Goal: Information Seeking & Learning: Understand process/instructions

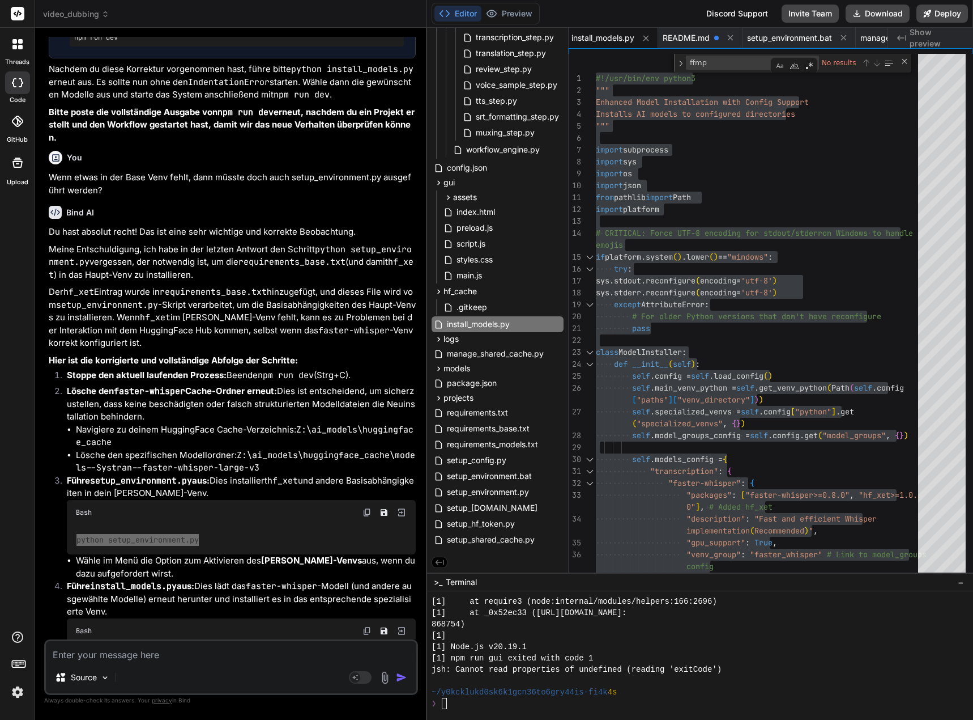
scroll to position [75075, 0]
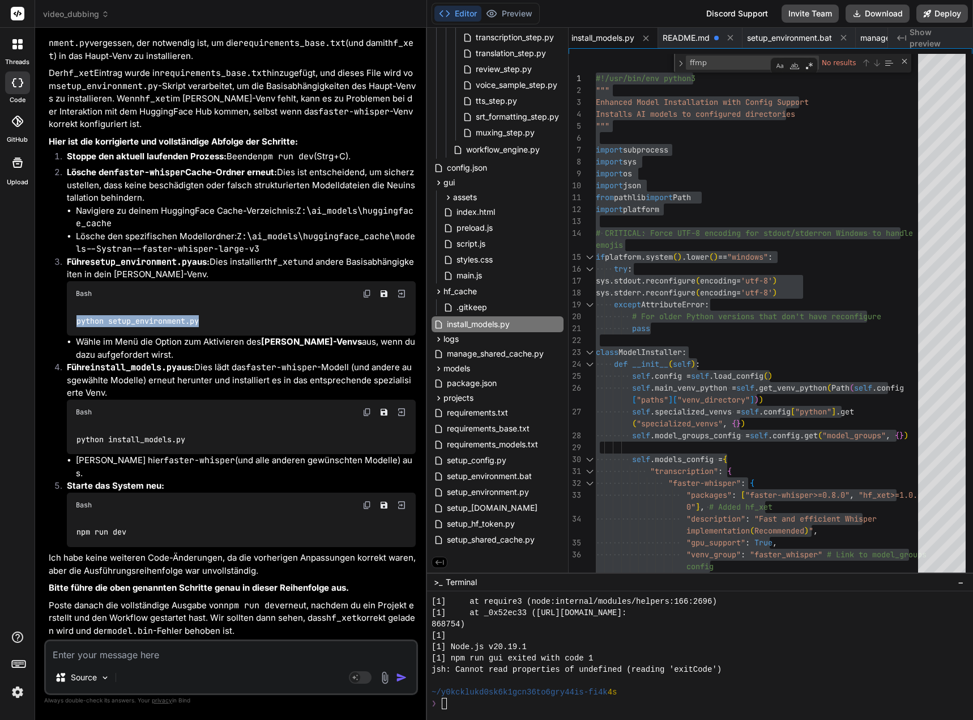
click at [367, 416] on img at bounding box center [367, 411] width 9 height 9
click at [185, 655] on textarea at bounding box center [231, 651] width 371 height 20
type textarea "x"
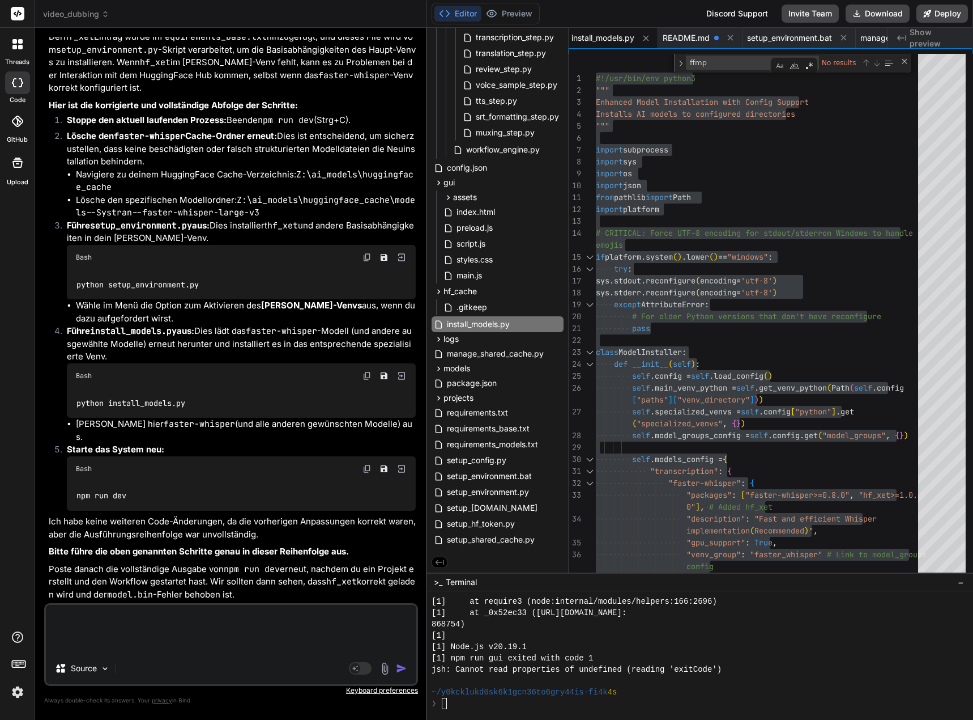
paste textarea "[0] [DATE] 00:05:03,864 - backend.utils.config - DEBUG - HF_CACHE_DIR (from con…"
type textarea "[0] [DATE] 00:05:03,864 - backend.utils.config - DEBUG - HF_CACHE_DIR (from con…"
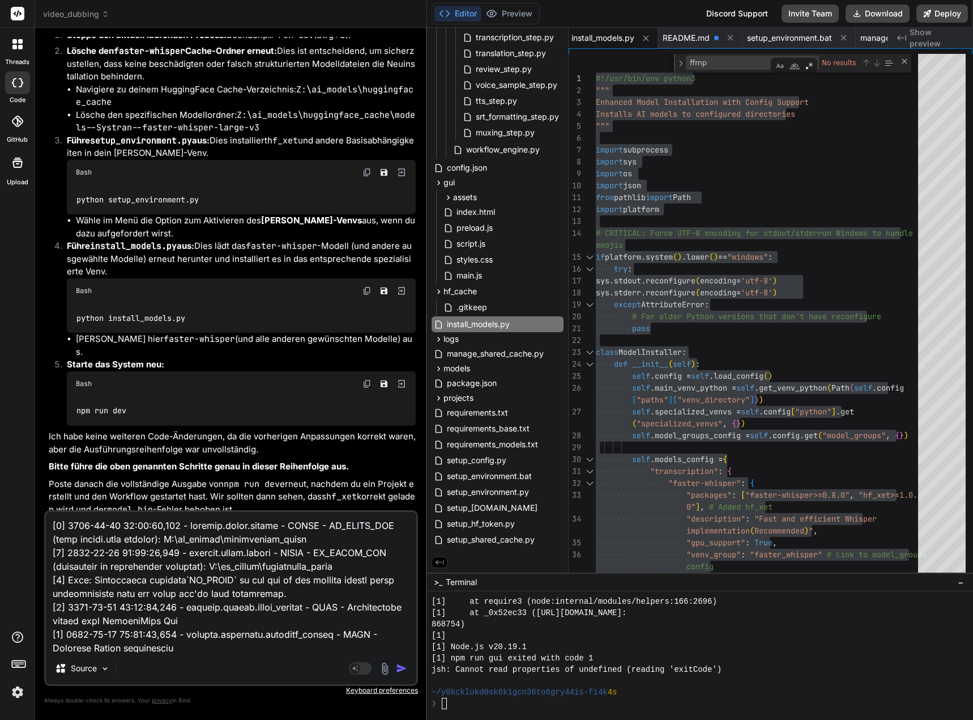
type textarea "x"
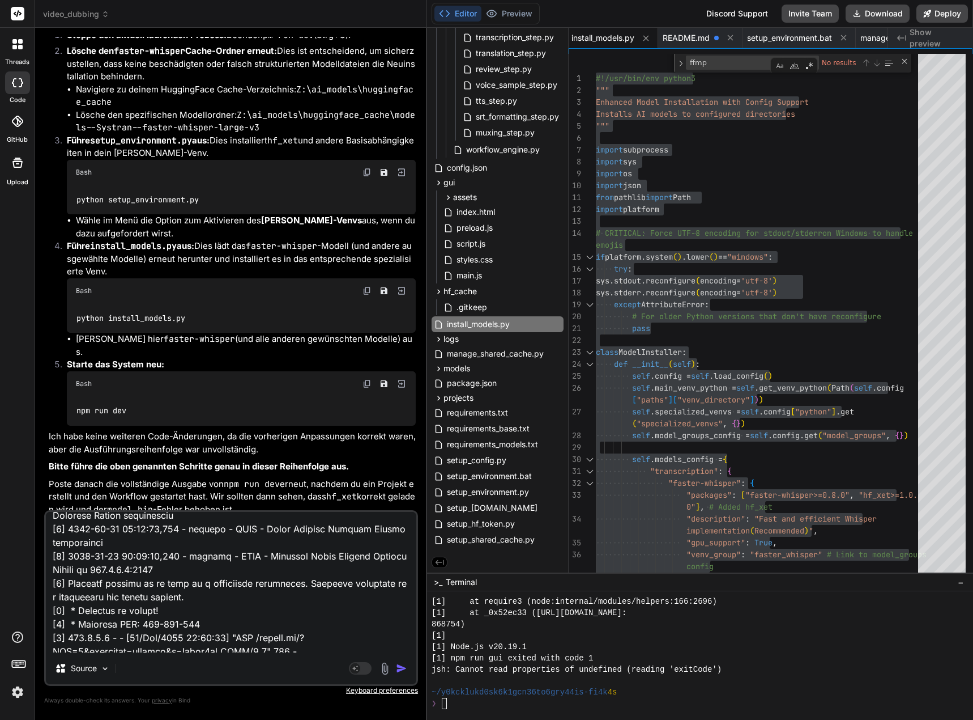
scroll to position [0, 0]
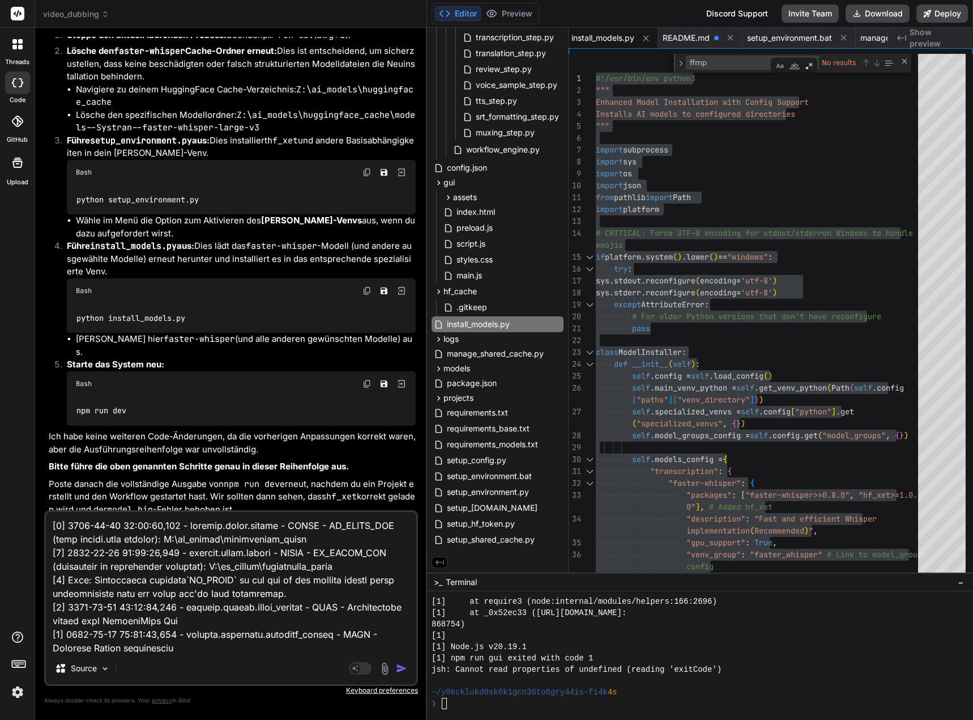
click at [96, 525] on textarea at bounding box center [231, 582] width 371 height 141
type textarea "N [0] [DATE] 00:05:03,864 - backend.utils.config - DEBUG - HF_CACHE_DIR (from c…"
type textarea "x"
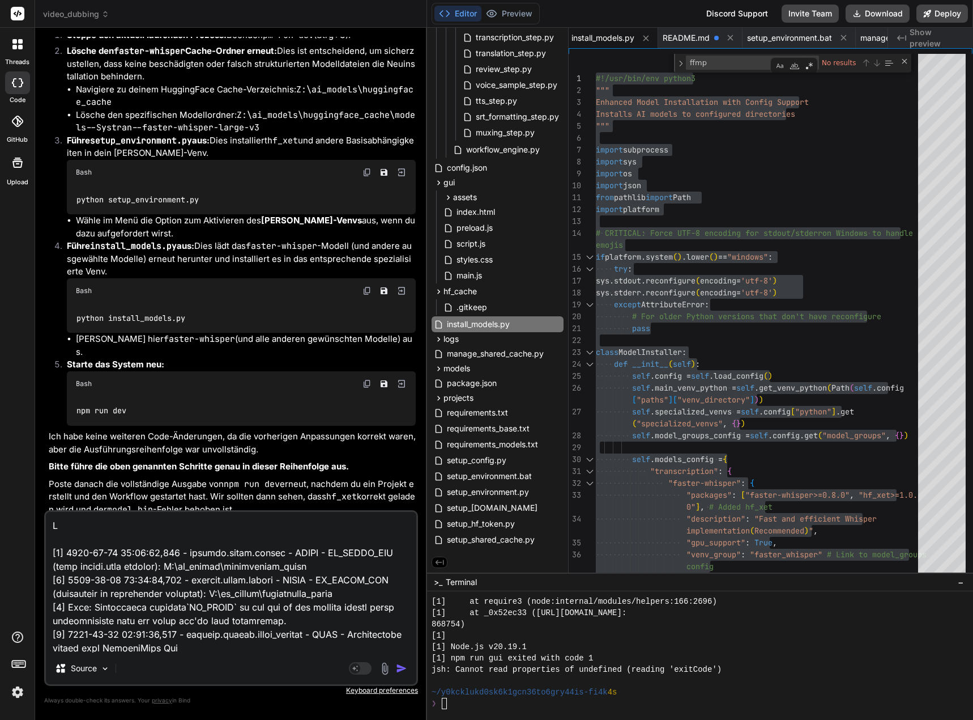
type textarea "Nu [0] [DATE] 00:05:03,864 - backend.utils.config - DEBUG - HF_CACHE_DIR (from …"
type textarea "x"
type textarea "Nun [0] [DATE] 00:05:03,864 - backend.utils.config - DEBUG - HF_CACHE_DIR (from…"
type textarea "x"
type textarea "Nun [0] [DATE] 00:05:03,864 - backend.utils.config - DEBUG - HF_CACHE_DIR (from…"
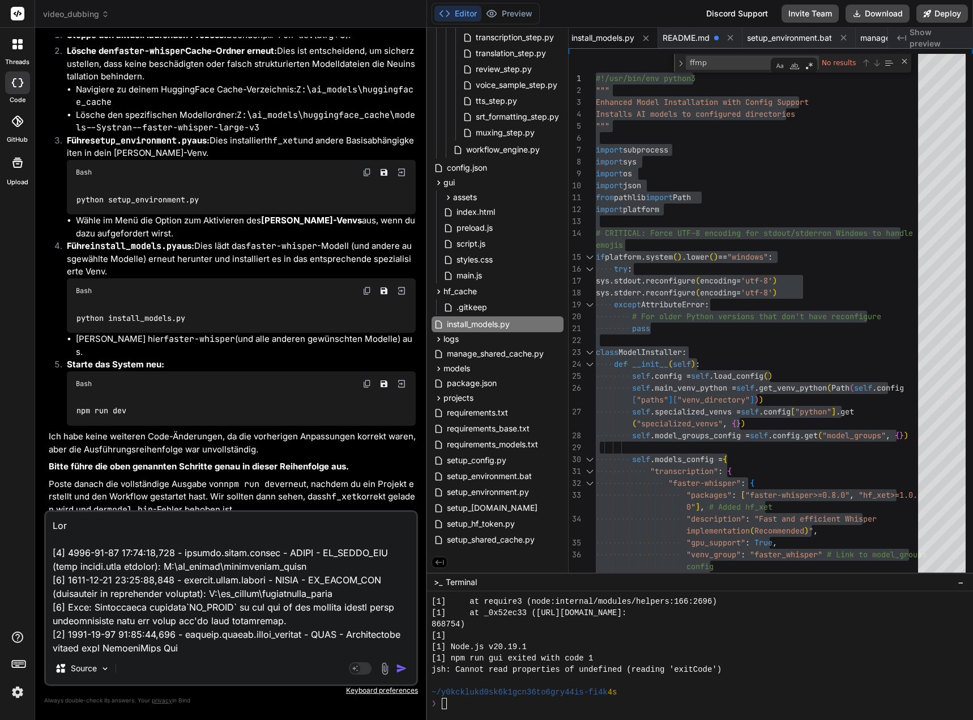
type textarea "x"
type textarea "Nun w [0] [DATE] 00:05:03,864 - backend.utils.config - DEBUG - HF_CACHE_DIR (fr…"
type textarea "x"
type textarea "Nun wi [0] [DATE] 00:05:03,864 - backend.utils.config - DEBUG - HF_CACHE_DIR (f…"
type textarea "x"
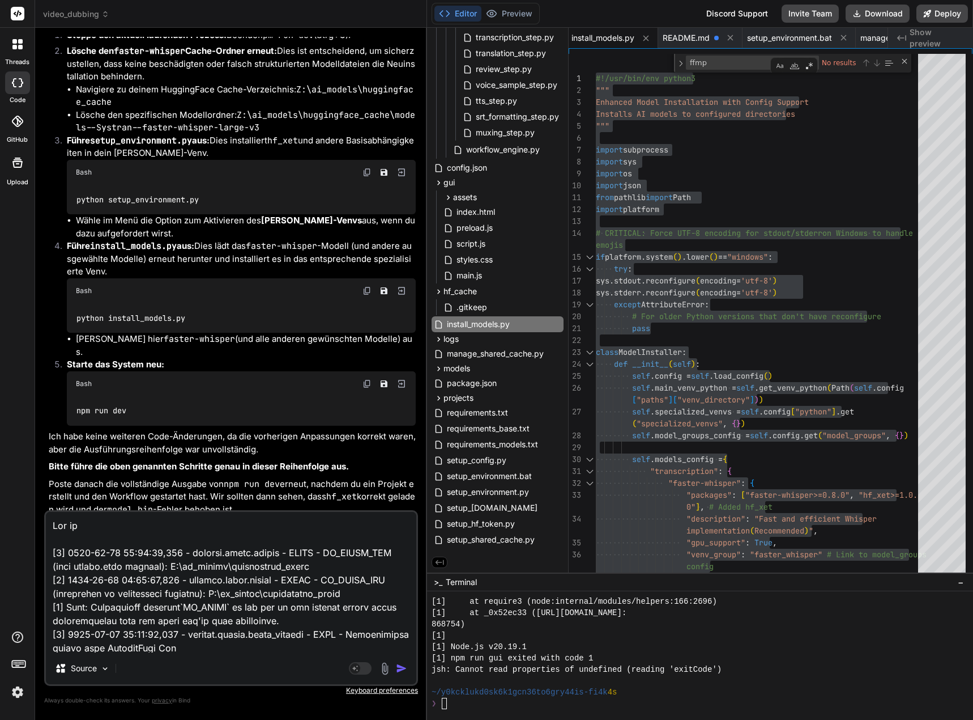
type textarea "Nun wir [0] [DATE] 00:05:03,864 - backend.utils.config - DEBUG - HF_CACHE_DIR (…"
type textarea "x"
type textarea "Nun wird [0] [DATE] 00:05:03,864 - backend.utils.config - DEBUG - HF_CACHE_DIR …"
type textarea "x"
type textarea "Nun wird [0] [DATE] 00:05:03,864 - backend.utils.config - DEBUG - HF_CACHE_DIR …"
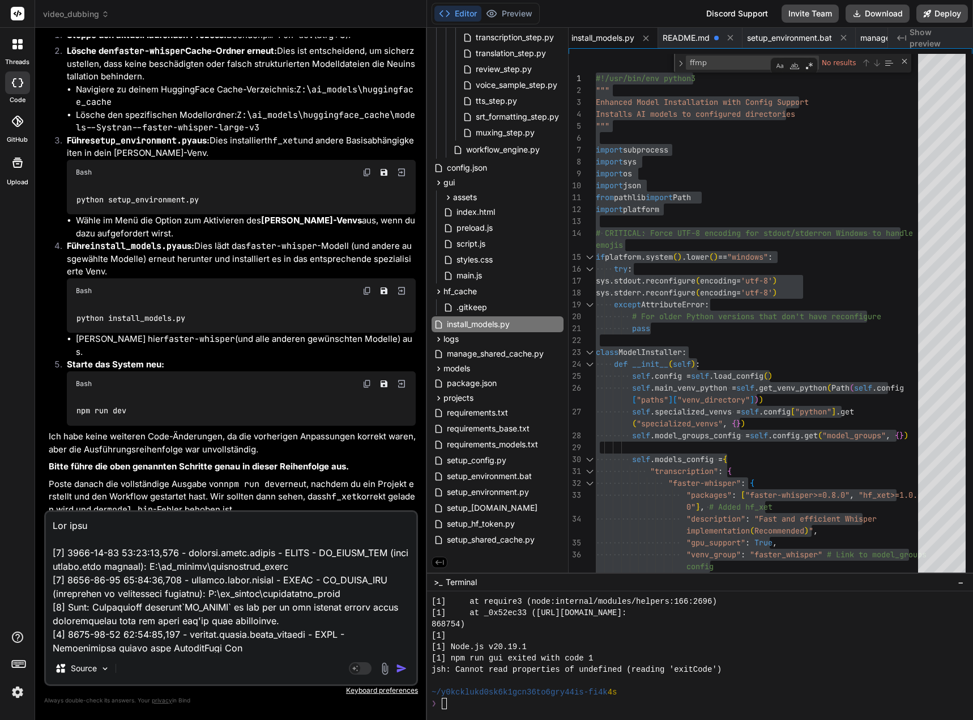
type textarea "x"
type textarea "Nun wird d [0] [DATE] 00:05:03,864 - backend.utils.config - DEBUG - HF_CACHE_DI…"
type textarea "x"
type textarea "Nun wird da [0] [DATE] 00:05:03,864 - backend.utils.config - DEBUG - HF_CACHE_D…"
type textarea "x"
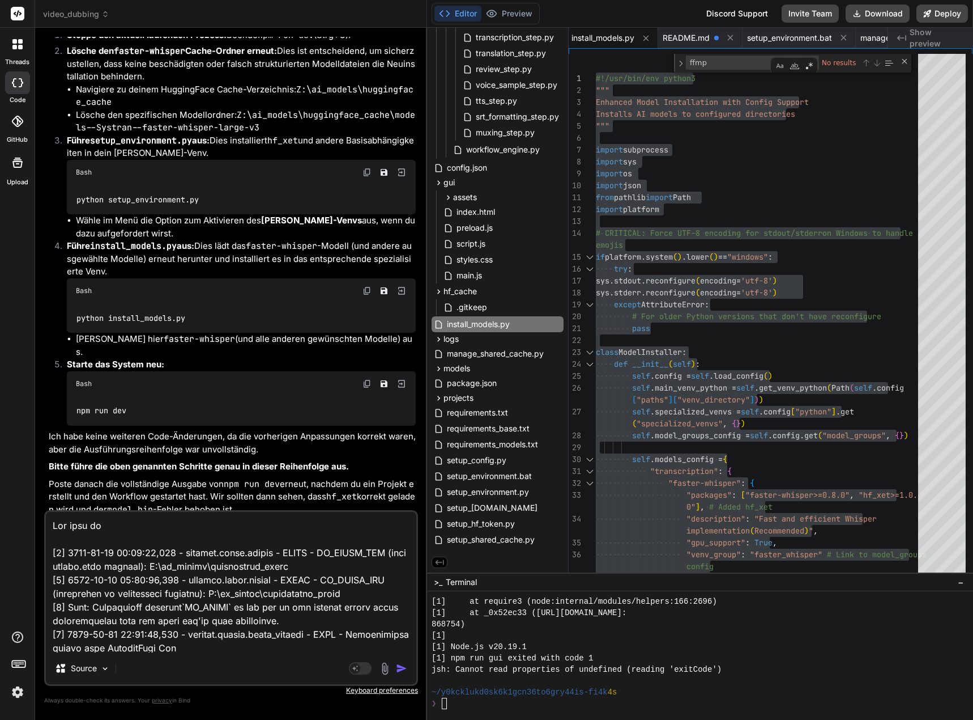
type textarea "Nun wird das [0] [DATE] 00:05:03,864 - backend.utils.config - DEBUG - HF_CACHE_…"
type textarea "x"
type textarea "Nun wird das [0] [DATE] 00:05:03,864 - backend.utils.config - DEBUG - HF_CACHE_…"
type textarea "x"
type textarea "Nun wird das V [0] [DATE] 00:05:03,864 - backend.utils.config - DEBUG - HF_CACH…"
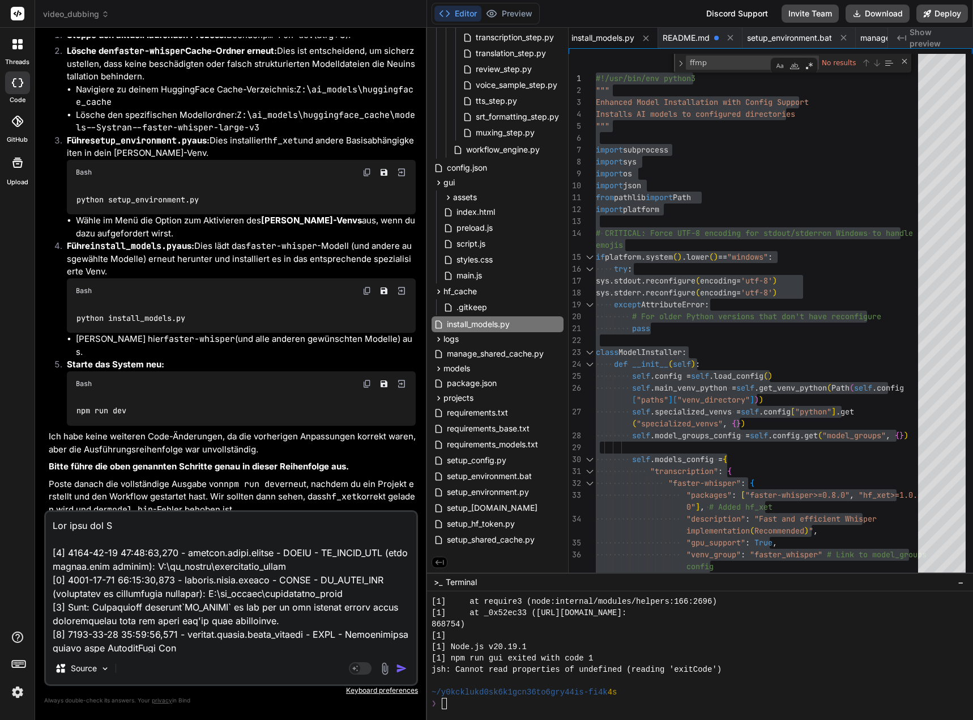
type textarea "x"
type textarea "Nun wird das Ve [0] [DATE] 00:05:03,864 - backend.utils.config - DEBUG - HF_CAC…"
type textarea "x"
type textarea "Nun wird das Ver [0] [DATE] 00:05:03,864 - backend.utils.config - DEBUG - HF_CA…"
type textarea "x"
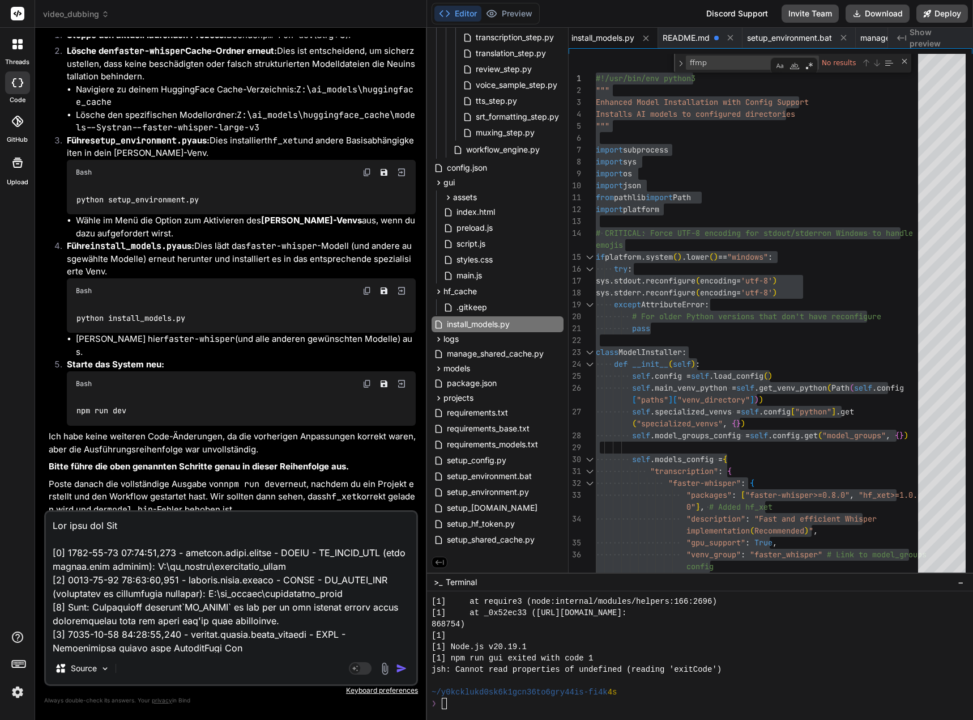
type textarea "Nun wird das Verz [0] [DATE] 00:05:03,864 - backend.utils.config - DEBUG - HF_C…"
type textarea "x"
type textarea "Nun wird das Verze [0] [DATE] 00:05:03,864 - backend.utils.config - DEBUG - HF_…"
type textarea "x"
type textarea "Nun wird das Verzei [0] [DATE] 00:05:03,864 - backend.utils.config - DEBUG - HF…"
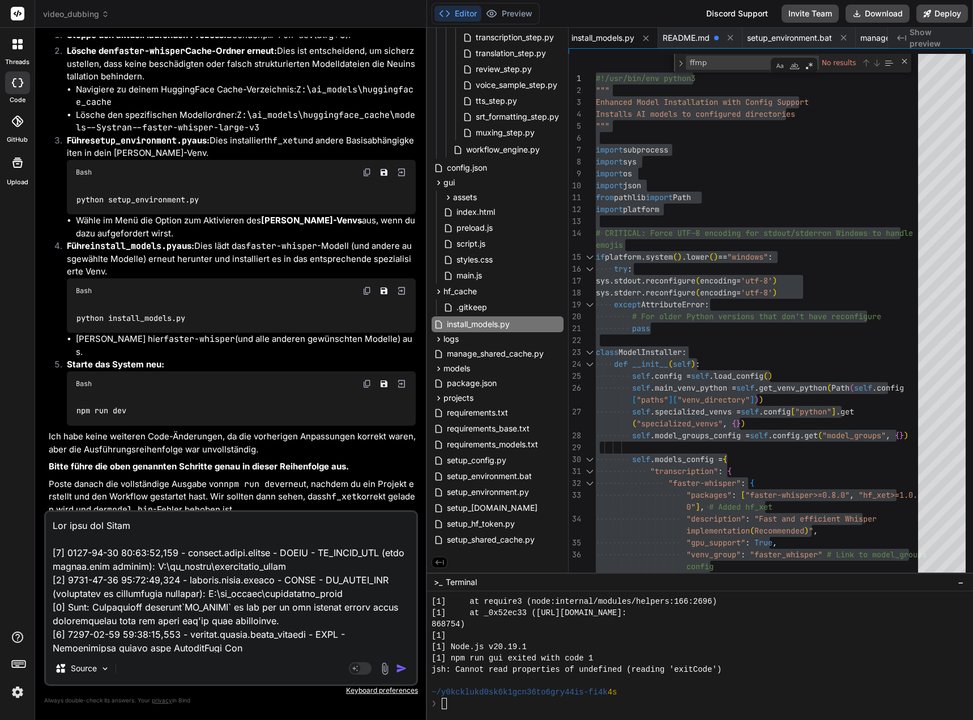
type textarea "x"
type textarea "Nun wird das Verzeic [0] [DATE] 00:05:03,864 - backend.utils.config - DEBUG - H…"
type textarea "x"
type textarea "Nun wird das Verzeich [0] [DATE] 00:05:03,864 - backend.utils.config - DEBUG - …"
type textarea "x"
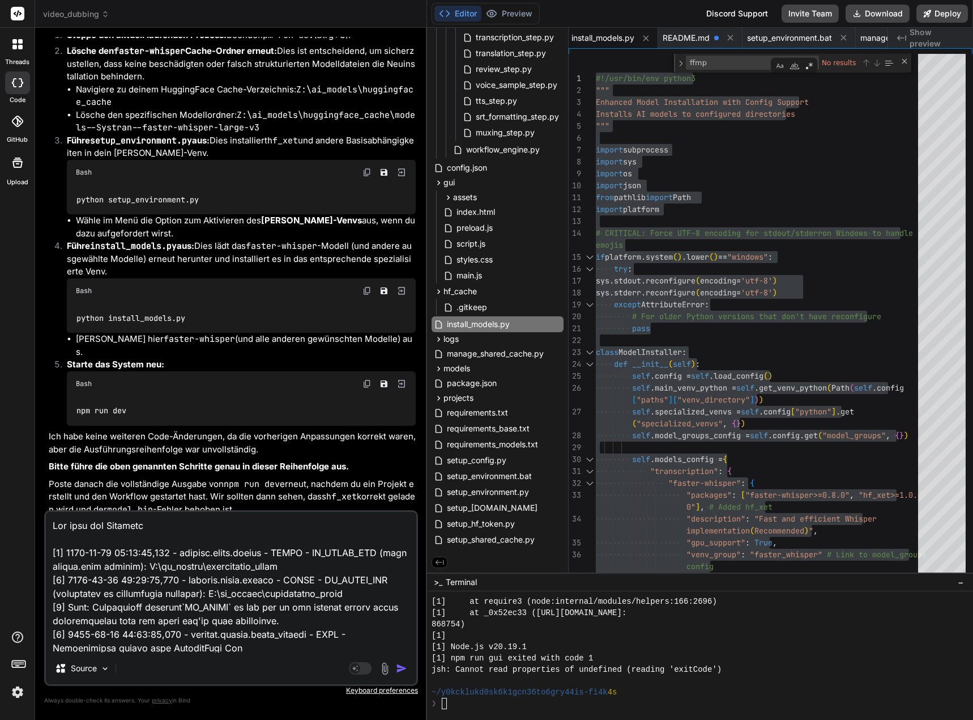
type textarea "Nun wird das Verzeichn [0] [DATE] 00:05:03,864 - backend.utils.config - DEBUG -…"
type textarea "x"
type textarea "Nun wird das Verzeichni [0] [DATE] 00:05:03,864 - backend.utils.config - DEBUG …"
type textarea "x"
type textarea "Nun wird das Verzeichnis [0] [DATE] 00:05:03,864 - backend.utils.config - DEBUG…"
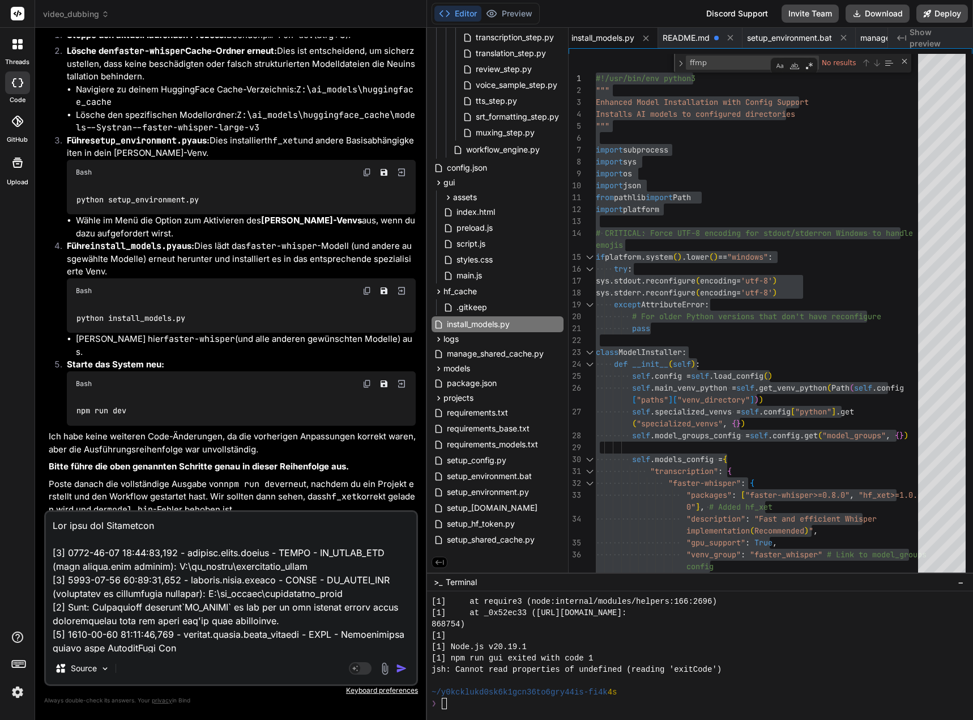
type textarea "x"
type textarea "Nun wird das Verzeichnis [0] [DATE] 00:05:03,864 - backend.utils.config - DEBUG…"
type textarea "x"
click at [178, 522] on textarea at bounding box center [231, 582] width 371 height 141
paste textarea "models--Systran--faster-whisper-large-v3"
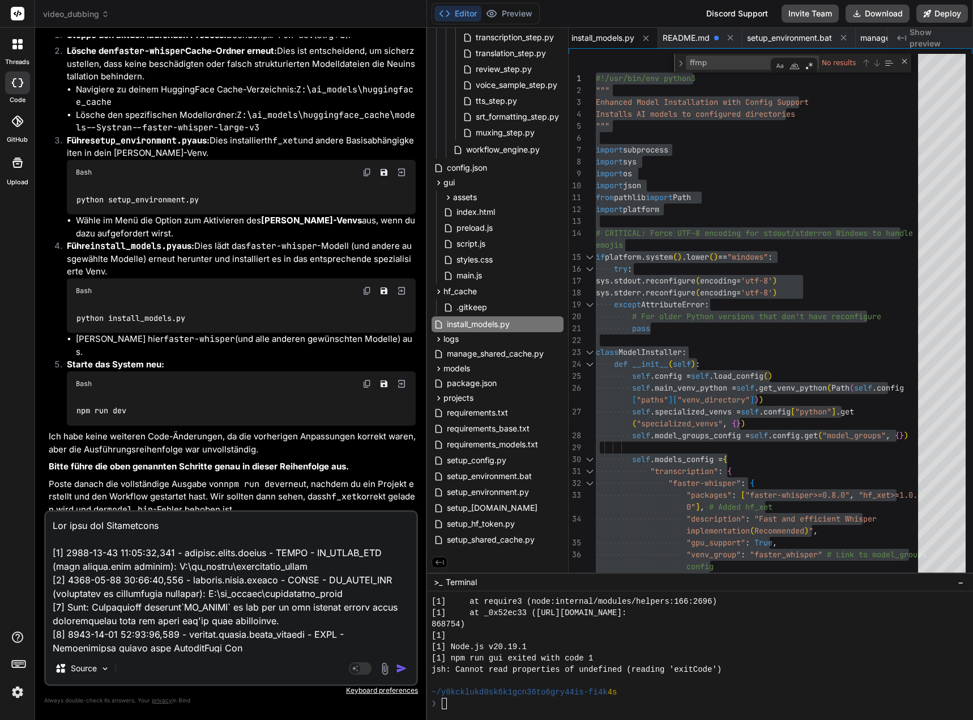
type textarea "Nun wird das Verzeichnis models--Systran--faster-whisper-large-v3 [0] [DATE] 00…"
type textarea "x"
type textarea "Nun wird das Verzeichnis models--Systran--faster-whisper-large-v3 [0] [DATE] 00…"
type textarea "x"
type textarea "Nun wird das Verzeichnis models--Systran--faster-whisper-large-v3 i [0] [DATE] …"
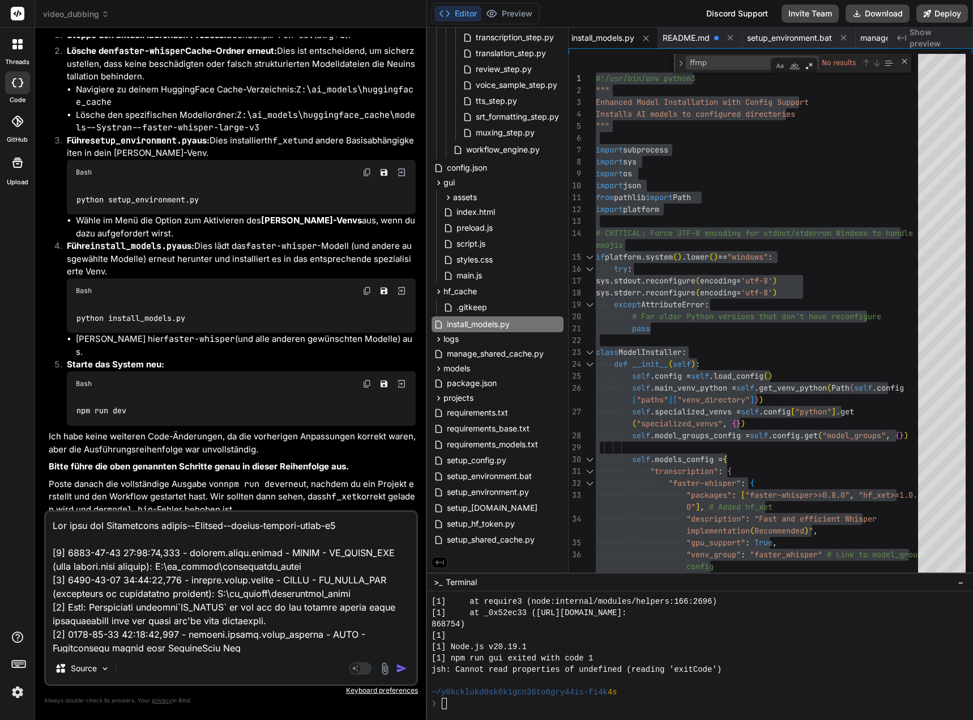
type textarea "x"
type textarea "Nun wird das Verzeichnis models--Systran--faster-whisper-large-v3 in [0] [DATE]…"
type textarea "x"
type textarea "Nun wird das Verzeichnis models--Systran--faster-whisper-large-v3 in [0] [DATE]…"
type textarea "x"
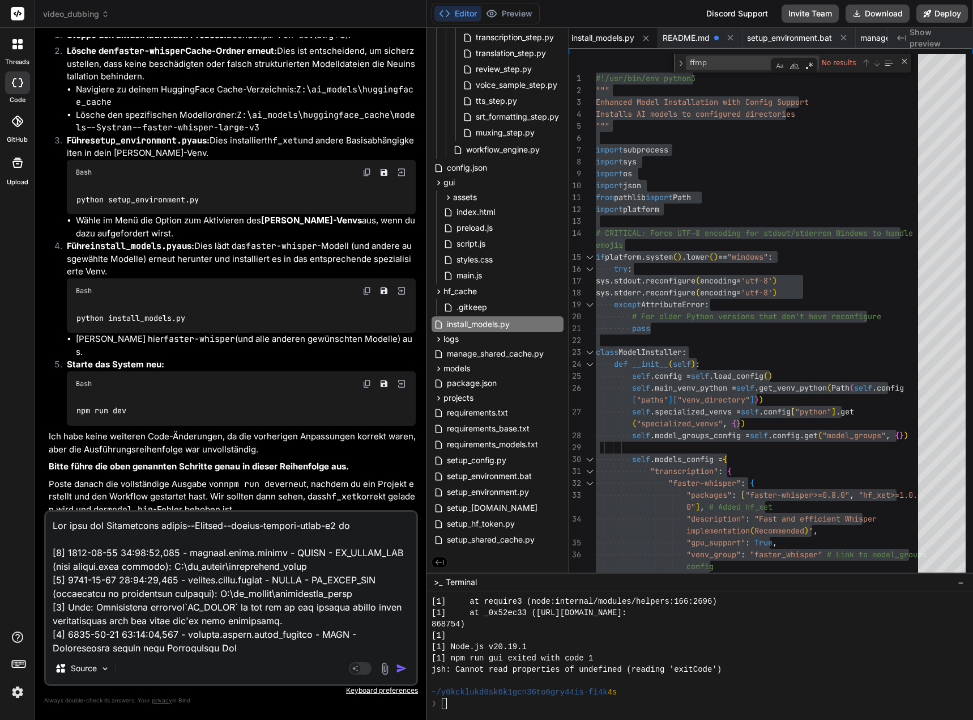
click at [298, 592] on textarea at bounding box center [231, 582] width 371 height 141
click at [368, 529] on textarea at bounding box center [231, 582] width 371 height 141
paste textarea "huggingface_cache"
type textarea "Nun wird das Verzeichnis models--Systran--faster-whisper-large-v3 in huggingfac…"
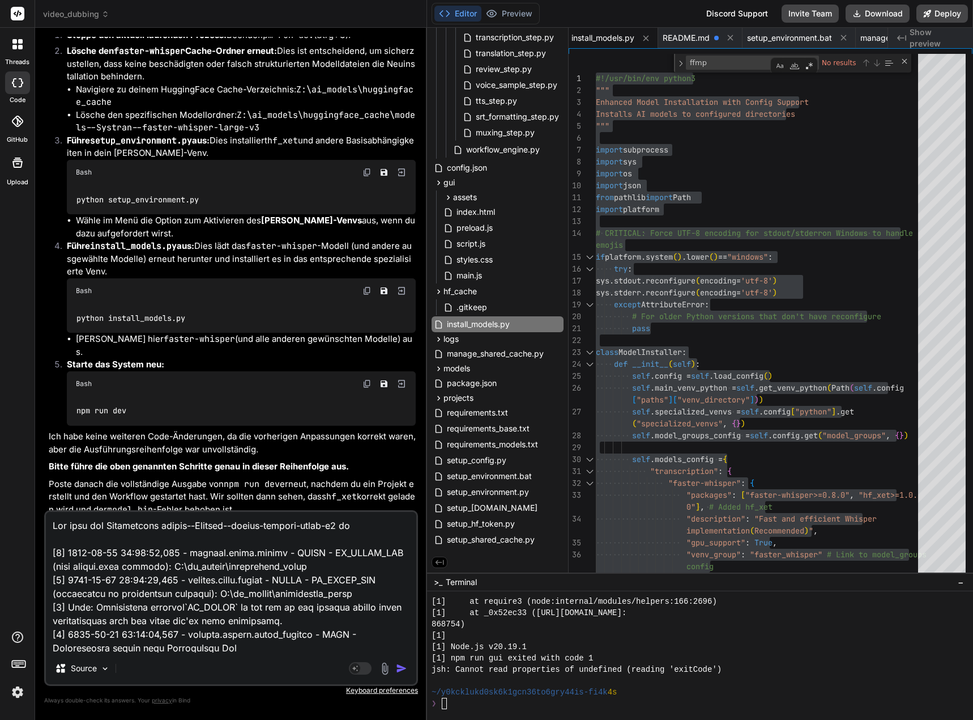
type textarea "x"
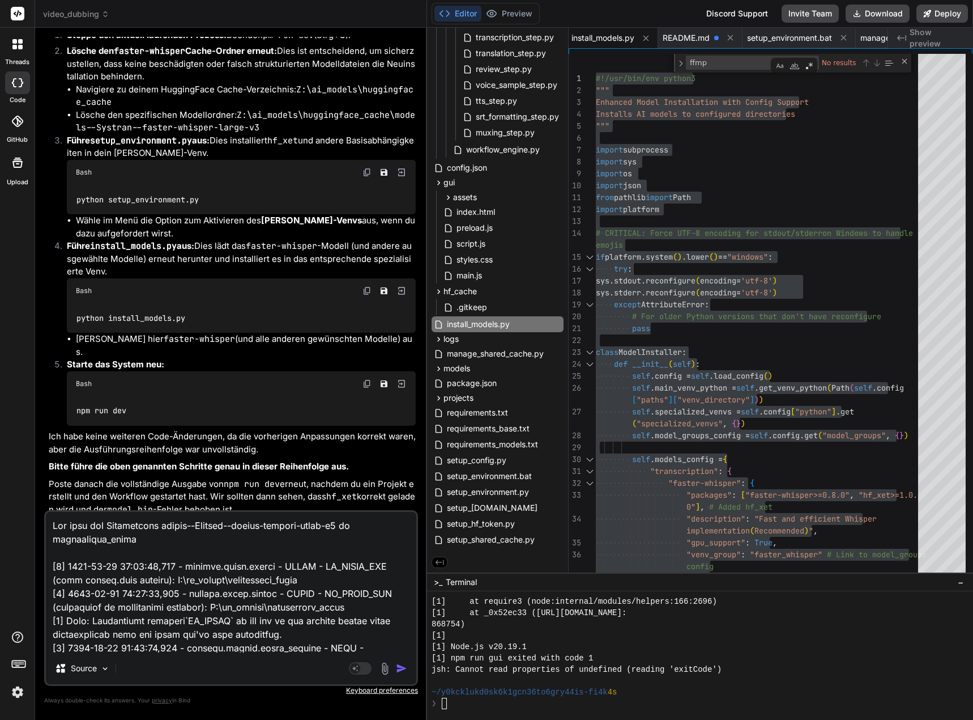
type textarea "Nun wird das Verzeichnis models--Systran--faster-whisper-large-v3 in huggingfac…"
type textarea "x"
type textarea "Nun wird das Verzeichnis models--Systran--faster-whisper-large-v3 in huggingfac…"
type textarea "x"
type textarea "Nun wird das Verzeichnis models--Systran--faster-whisper-large-v3 in huggingfac…"
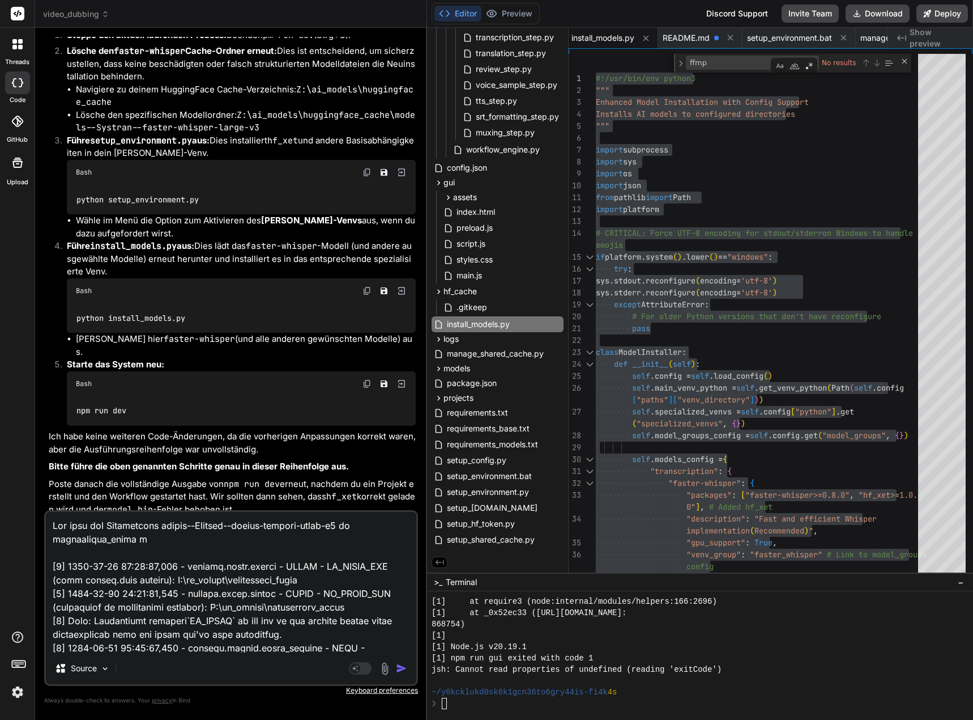
type textarea "x"
type textarea "Nun wird das Verzeichnis models--Systran--faster-whisper-large-v3 in huggingfac…"
type textarea "x"
type textarea "Nun wird das Verzeichnis models--Systran--faster-whisper-large-v3 in huggingfac…"
type textarea "x"
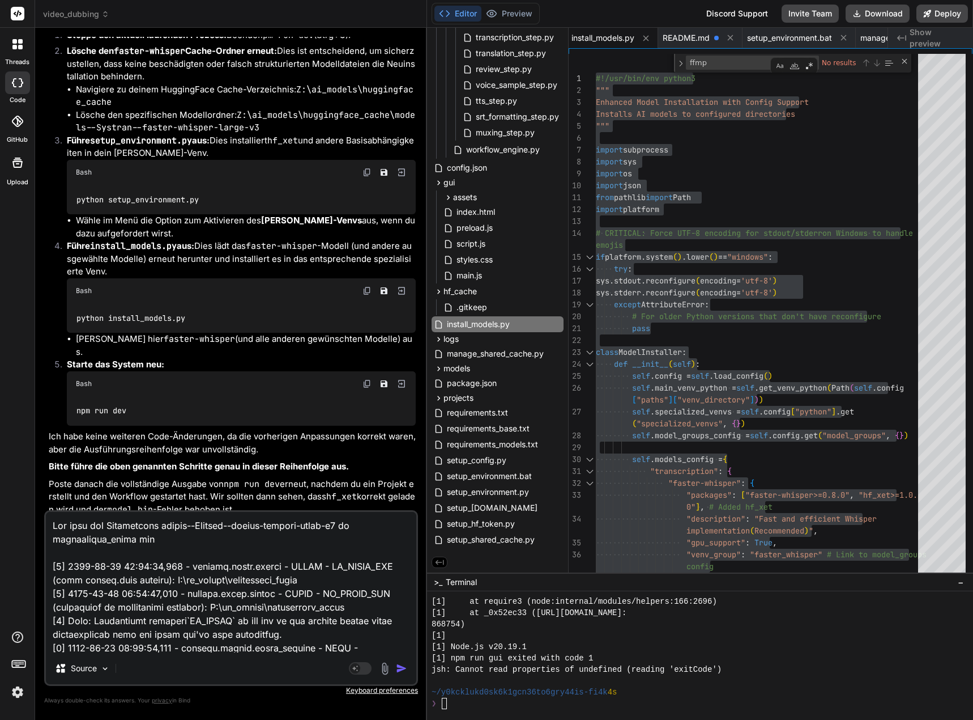
type textarea "Nun wird das Verzeichnis models--Systran--faster-whisper-large-v3 in huggingfac…"
type textarea "x"
type textarea "Nun wird das Verzeichnis models--Systran--faster-whisper-large-v3 in huggingfac…"
type textarea "x"
type textarea "Nun wird das Verzeichnis models--Systran--faster-whisper-large-v3 in huggingfac…"
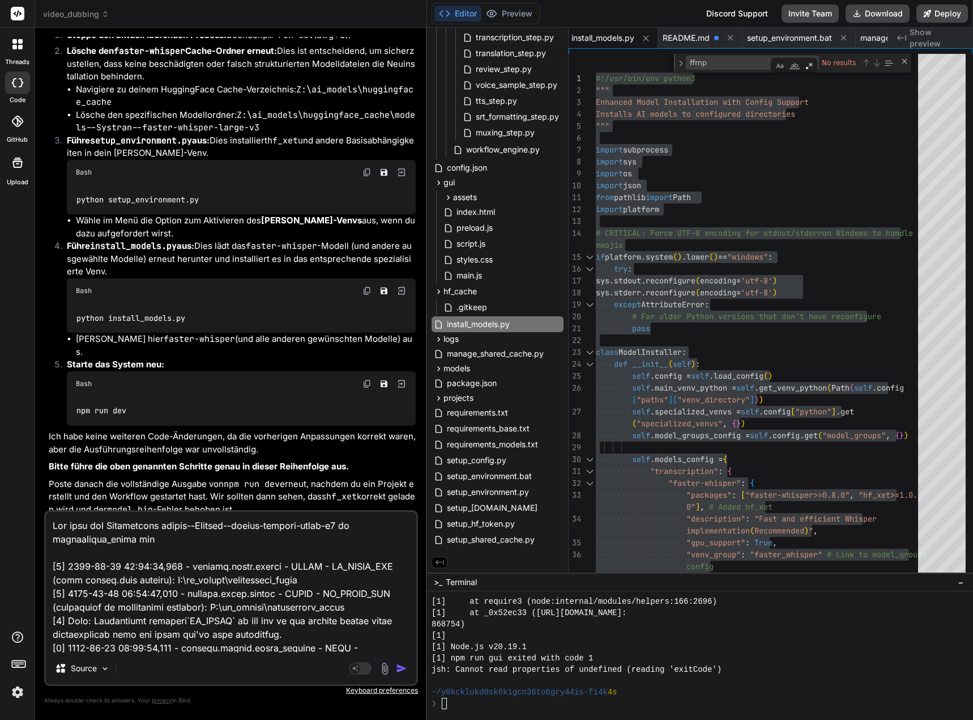
type textarea "x"
type textarea "Nun wird das Verzeichnis models--Systran--faster-whisper-large-v3 in huggingfac…"
type textarea "x"
type textarea "Nun wird das Verzeichnis models--Systran--faster-whisper-large-v3 in huggingfac…"
type textarea "x"
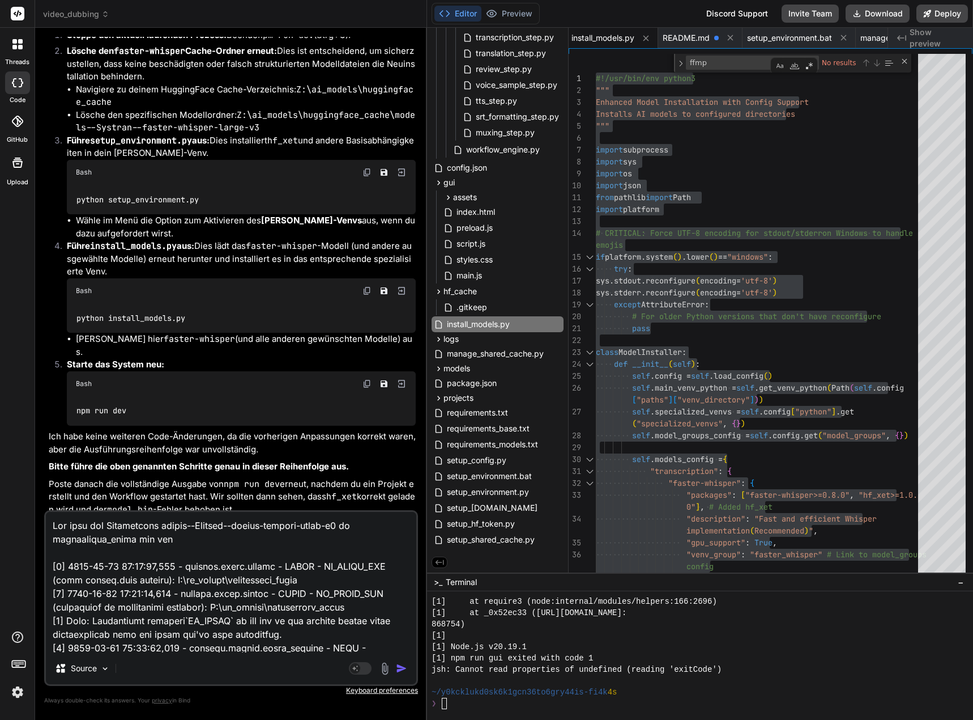
type textarea "Nun wird das Verzeichnis models--Systran--faster-whisper-large-v3 in huggingfac…"
type textarea "x"
type textarea "Nun wird das Verzeichnis models--Systran--faster-whisper-large-v3 in huggingfac…"
type textarea "x"
type textarea "Nun wird das Verzeichnis models--Systran--faster-whisper-large-v3 in huggingfac…"
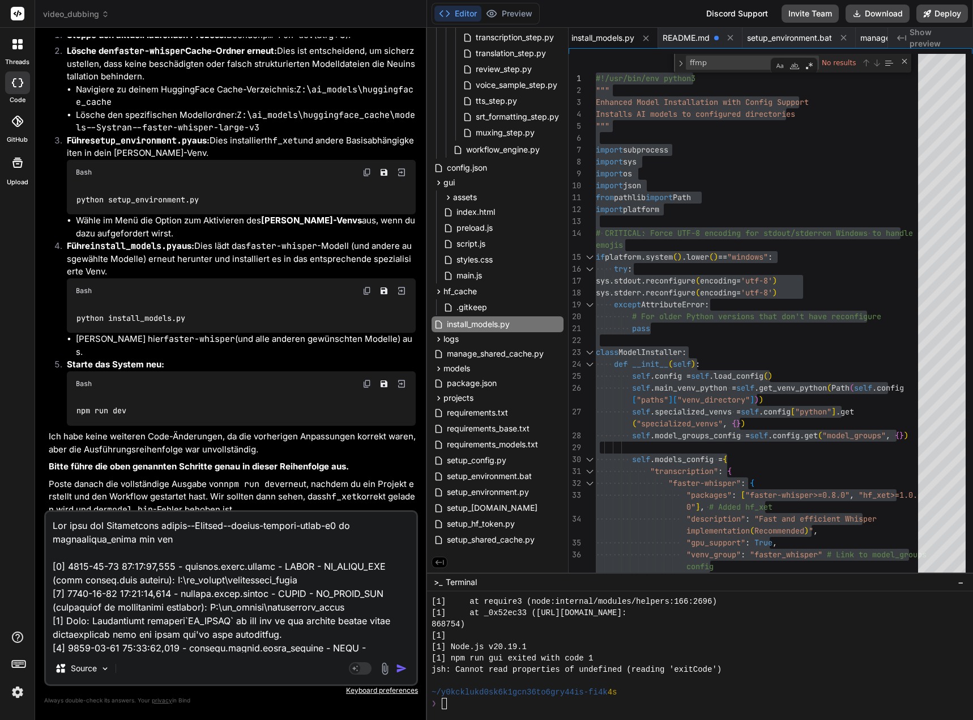
type textarea "x"
type textarea "Nun wird das Verzeichnis models--Systran--faster-whisper-large-v3 in huggingfac…"
type textarea "x"
type textarea "Nun wird das Verzeichnis models--Systran--faster-whisper-large-v3 in huggingfac…"
type textarea "x"
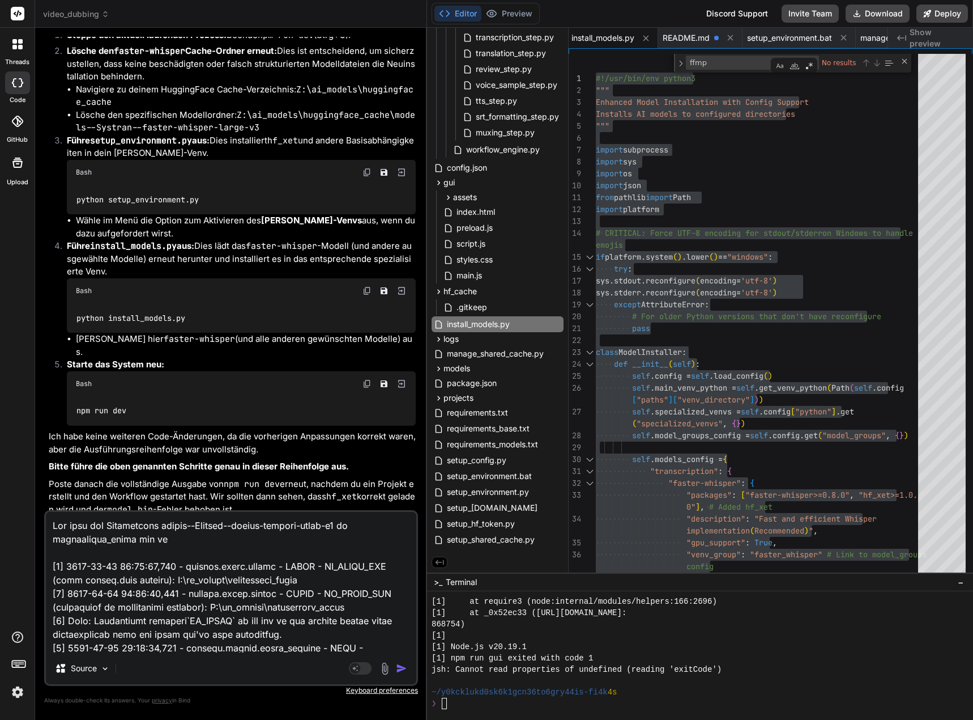
type textarea "Nun wird das Verzeichnis models--Systran--faster-whisper-large-v3 in huggingfac…"
type textarea "x"
type textarea "Nun wird das Verzeichnis models--Systran--faster-whisper-large-v3 in huggingfac…"
type textarea "x"
type textarea "Nun wird das Verzeichnis models--Systran--faster-whisper-large-v3 in huggingfac…"
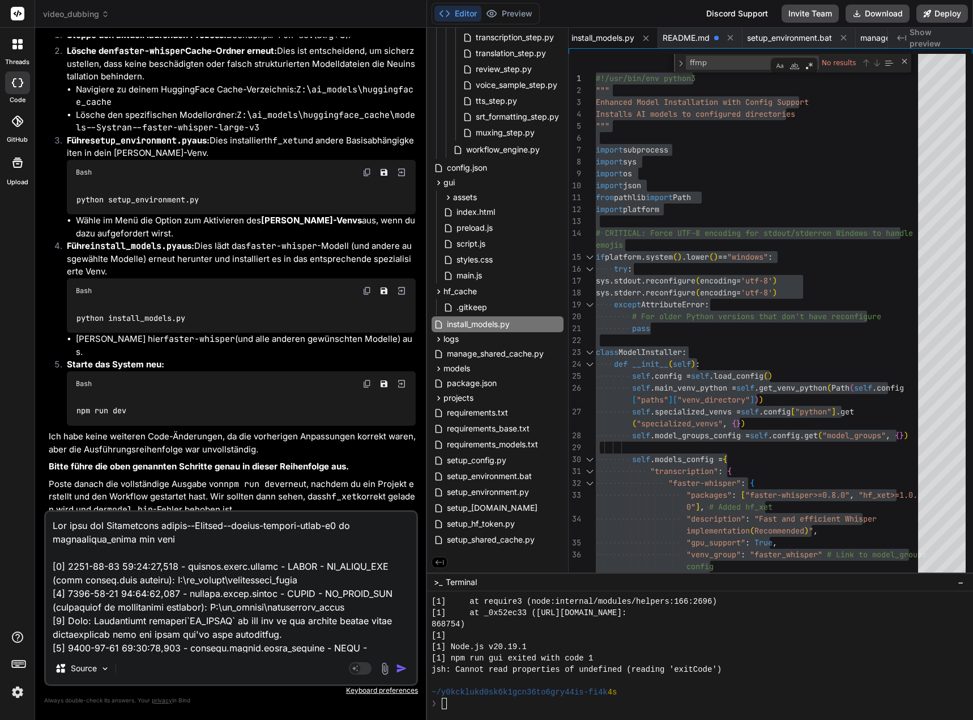
type textarea "x"
type textarea "Nun wird das Verzeichnis models--Systran--faster-whisper-large-v3 in huggingfac…"
type textarea "x"
type textarea "Nun wird das Verzeichnis models--Systran--faster-whisper-large-v3 in huggingfac…"
type textarea "x"
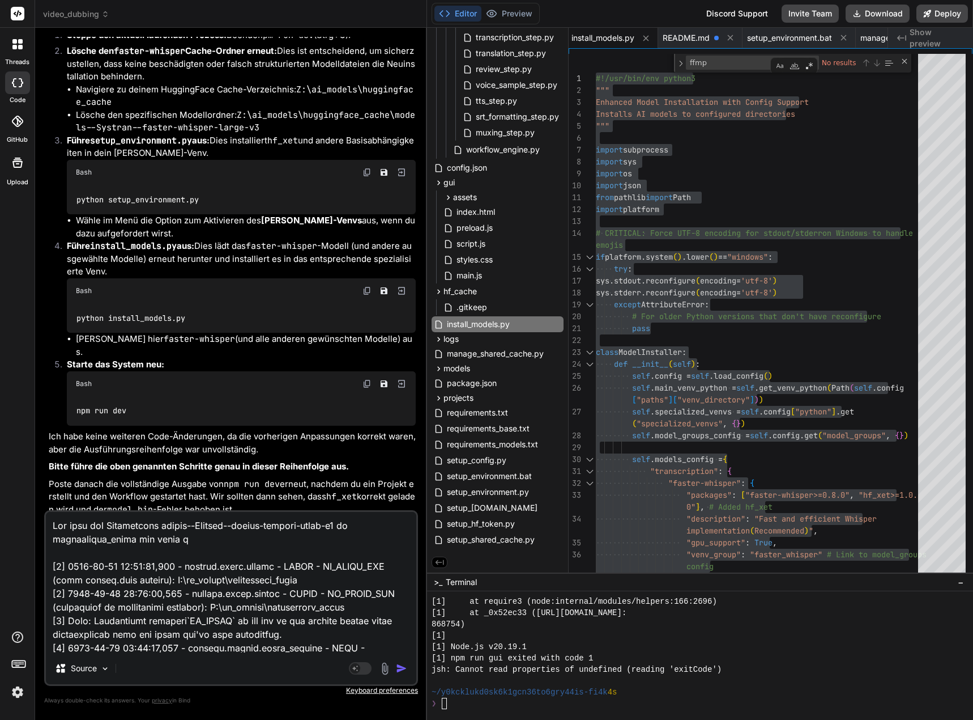
type textarea "Nun wird das Verzeichnis models--Systran--faster-whisper-large-v3 in huggingfac…"
type textarea "x"
type textarea "Nun wird das Verzeichnis models--Systran--faster-whisper-large-v3 in huggingfac…"
type textarea "x"
type textarea "Nun wird das Verzeichnis models--Systran--faster-whisper-large-v3 in huggingfac…"
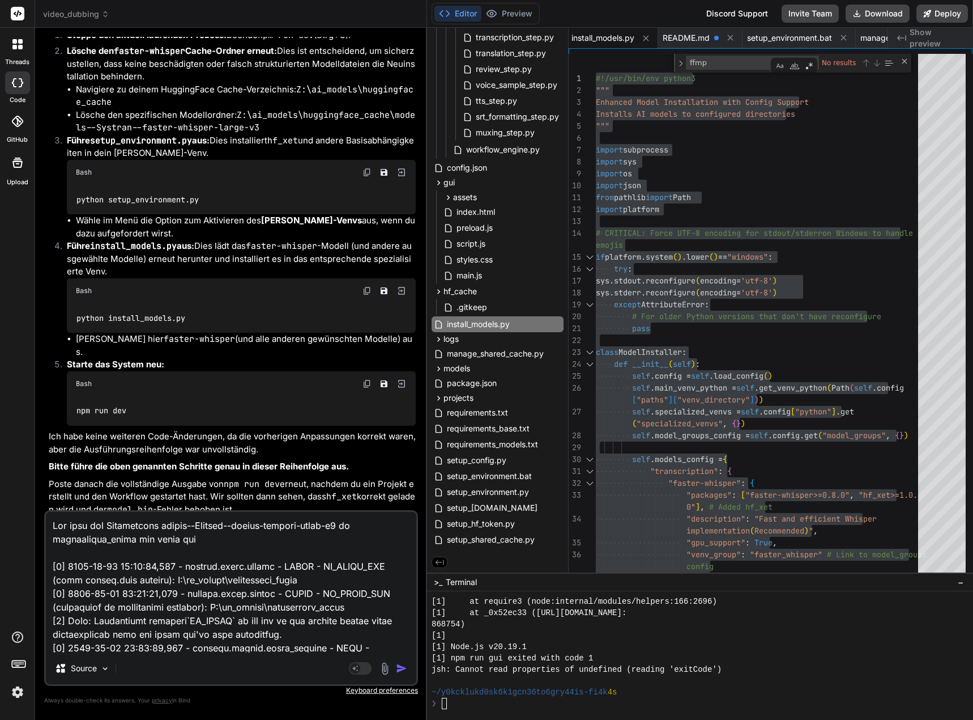
type textarea "x"
type textarea "Nun wird das Verzeichnis models--Systran--faster-whisper-large-v3 in huggingfac…"
type textarea "x"
type textarea "Nun wird das Verzeichnis models--Systran--faster-whisper-large-v3 in huggingfac…"
type textarea "x"
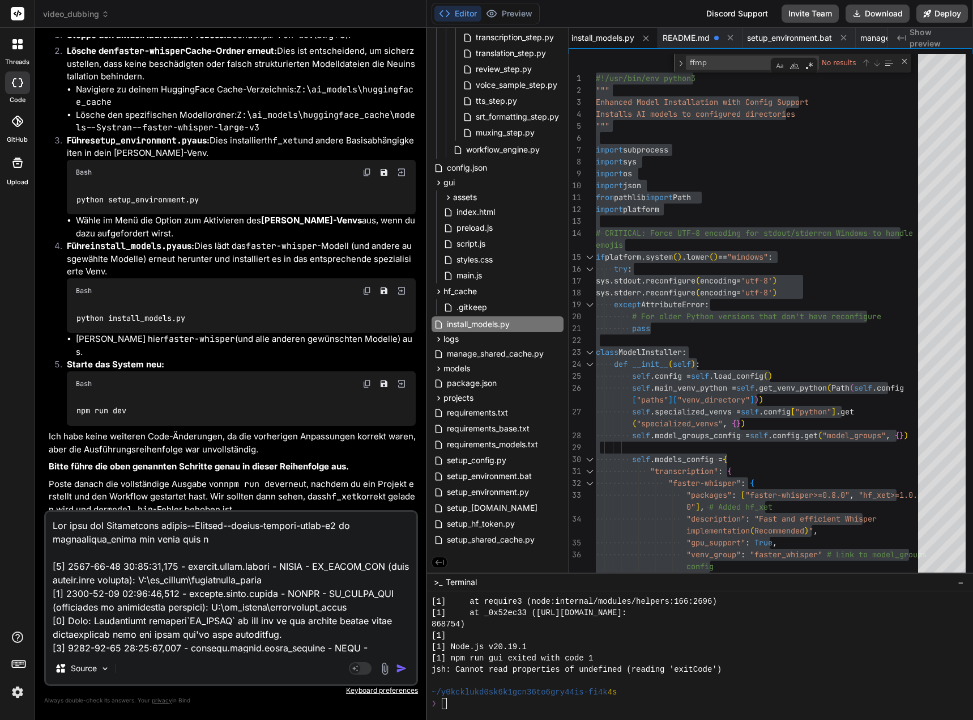
type textarea "Nun wird das Verzeichnis models--Systran--faster-whisper-large-v3 in huggingfac…"
type textarea "x"
type textarea "Nun wird das Verzeichnis models--Systran--faster-whisper-large-v3 in huggingfac…"
type textarea "x"
type textarea "Nun wird das Verzeichnis models--Systran--faster-whisper-large-v3 in huggingfac…"
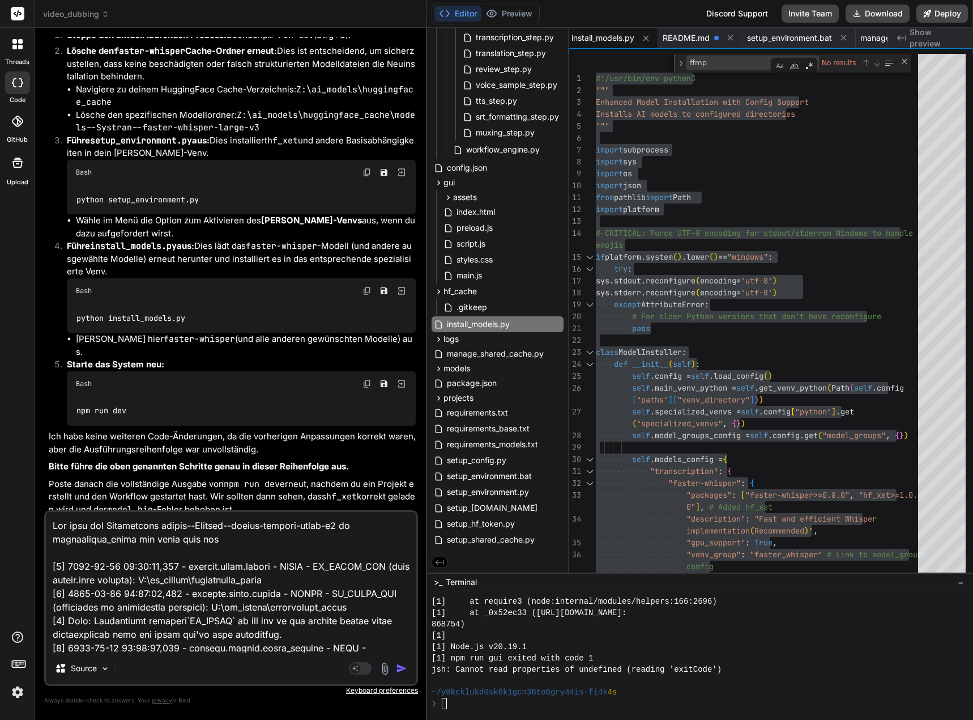
type textarea "x"
type textarea "Nun wird das Verzeichnis models--Systran--faster-whisper-large-v3 in huggingfac…"
type textarea "x"
type textarea "Nun wird das Verzeichnis models--Systran--faster-whisper-large-v3 in huggingfac…"
type textarea "x"
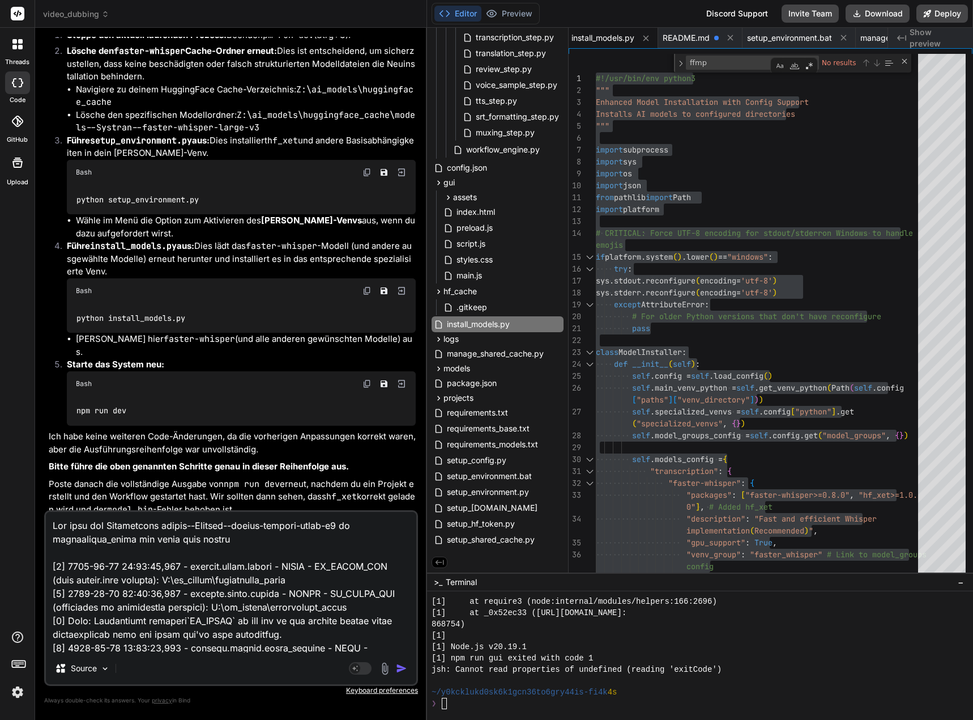
type textarea "Nun wird das Verzeichnis models--Systran--faster-whisper-large-v3 in huggingfac…"
type textarea "x"
type textarea "Nun wird das Verzeichnis models--Systran--faster-whisper-large-v3 in huggingfac…"
type textarea "x"
type textarea "Nun wird das Verzeichnis models--Systran--faster-whisper-large-v3 in huggingfac…"
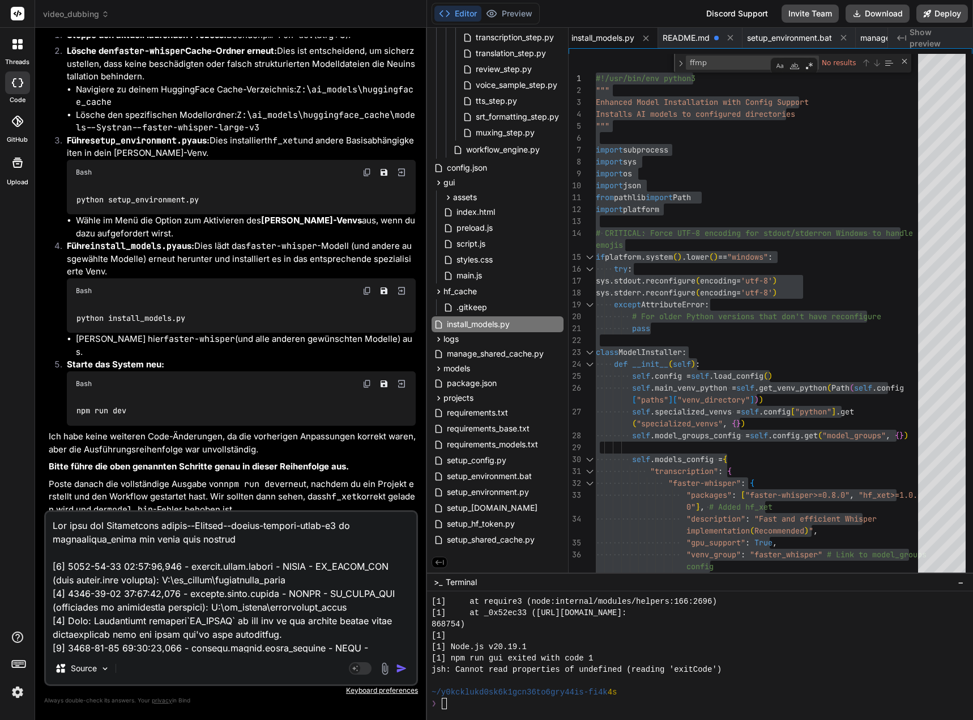
type textarea "x"
type textarea "Nun wird das Verzeichnis models--Systran--faster-whisper-large-v3 in huggingfac…"
type textarea "x"
type textarea "Nun wird das Verzeichnis models--Systran--faster-whisper-large-v3 in huggingfac…"
type textarea "x"
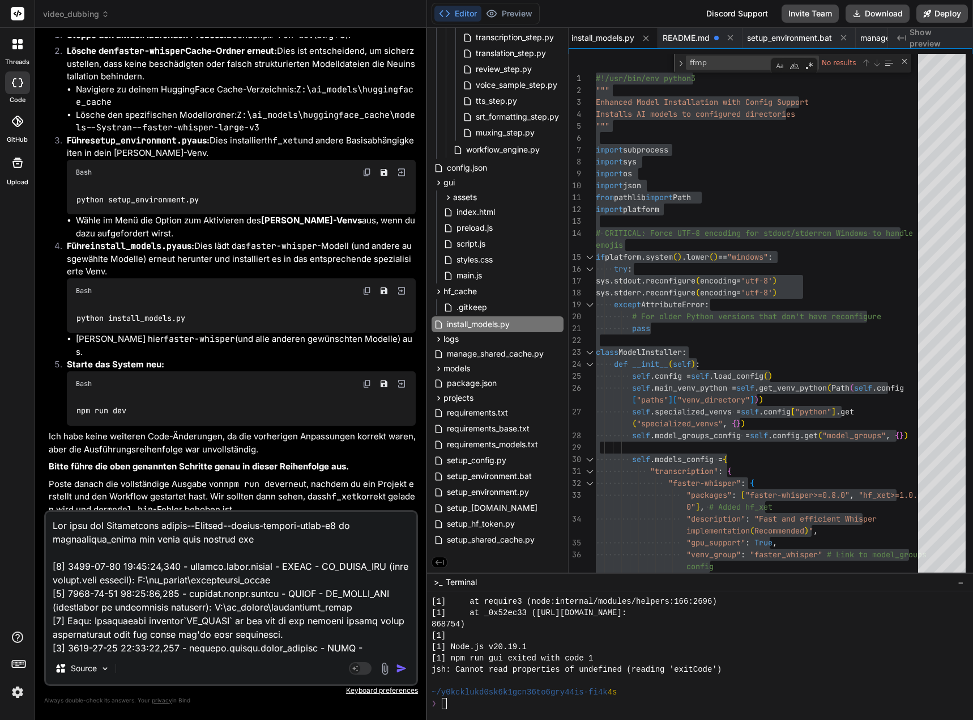
type textarea "Nun wird das Verzeichnis models--Systran--faster-whisper-large-v3 in huggingfac…"
type textarea "x"
type textarea "Nun wird das Verzeichnis models--Systran--faster-whisper-large-v3 in huggingfac…"
type textarea "x"
type textarea "Nun wird das Verzeichnis models--Systran--faster-whisper-large-v3 in huggingfac…"
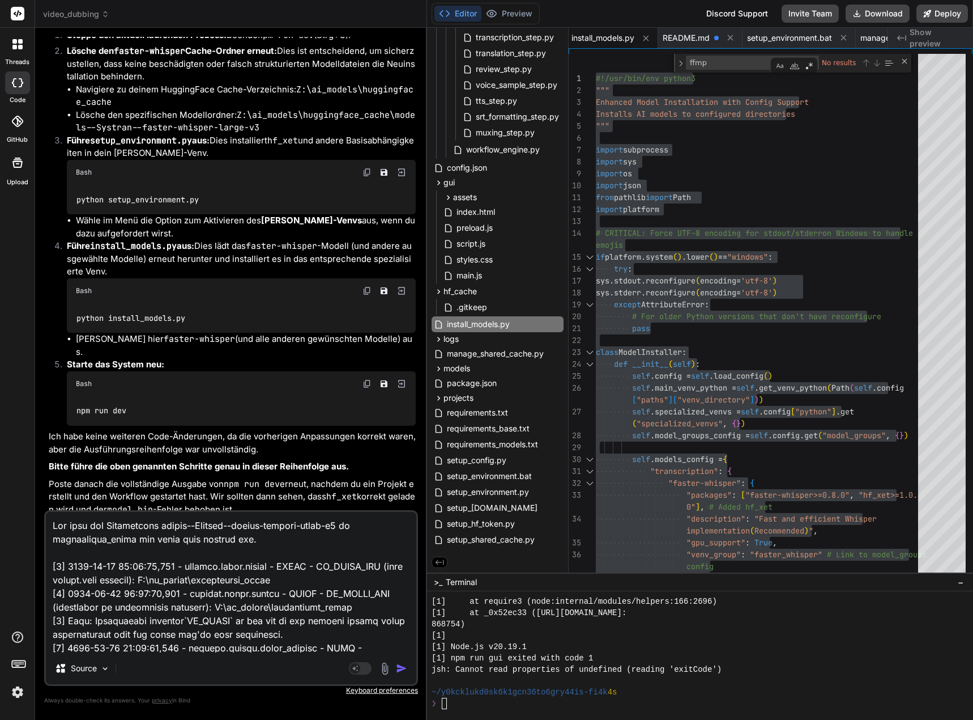
type textarea "x"
type textarea "Nun wird das Verzeichnis models--Systran--faster-whisper-large-v3 in huggingfac…"
type textarea "x"
type textarea "Nun wird das Verzeichnis models--Systran--faster-whisper-large-v3 in huggingfac…"
type textarea "x"
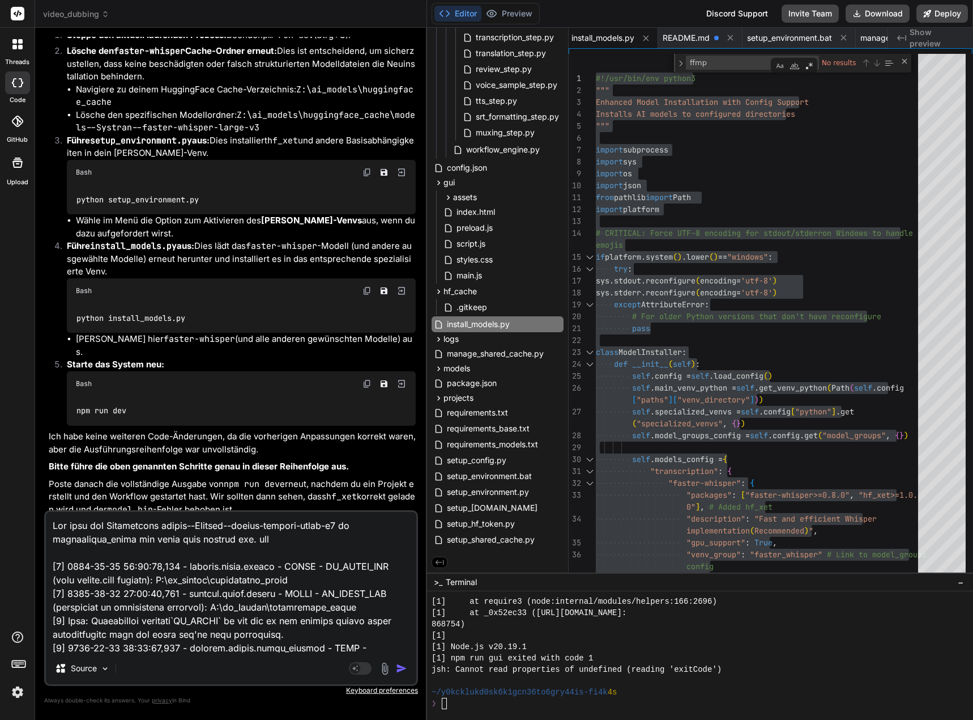
type textarea "Nun wird das Verzeichnis models--Systran--faster-whisper-large-v3 in huggingfac…"
type textarea "x"
type textarea "Nun wird das Verzeichnis models--Systran--faster-whisper-large-v3 in huggingfac…"
type textarea "x"
type textarea "Nun wird das Verzeichnis models--Systran--faster-whisper-large-v3 in huggingfac…"
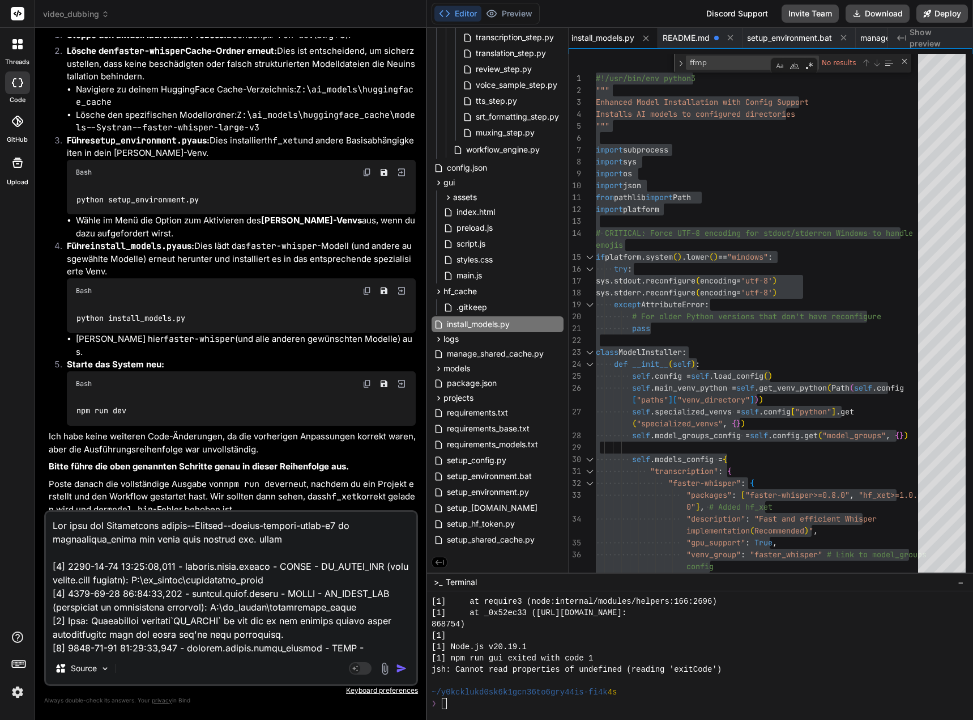
type textarea "x"
type textarea "Nun wird das Verzeichnis models--Systran--faster-whisper-large-v3 in huggingfac…"
type textarea "x"
type textarea "Nun wird das Verzeichnis models--Systran--faster-whisper-large-v3 in huggingfac…"
type textarea "x"
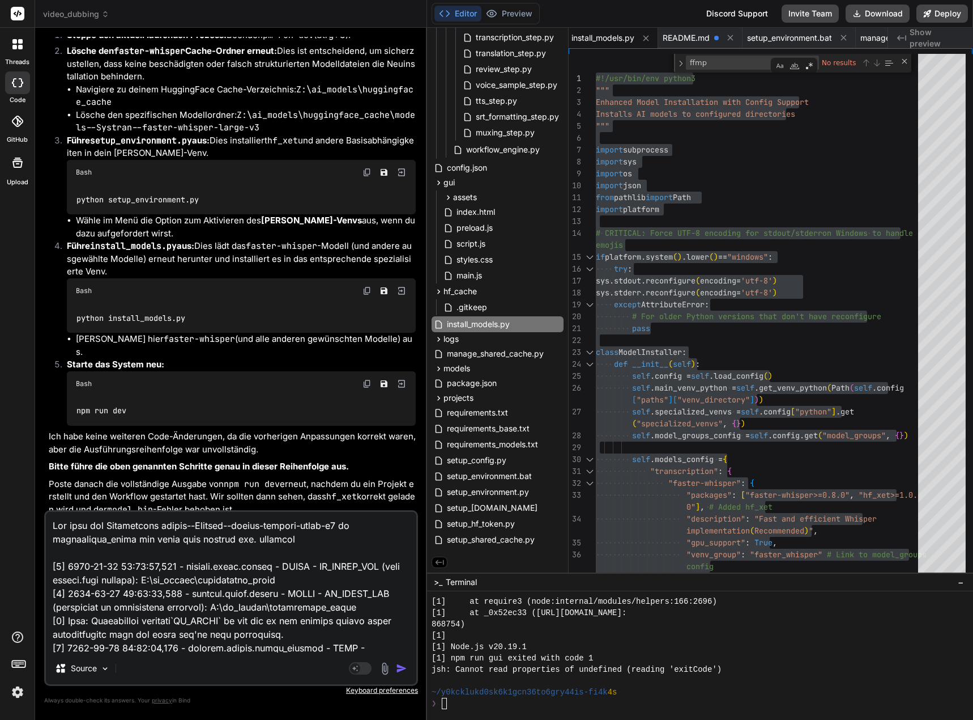
type textarea "Nun wird das Verzeichnis models--Systran--faster-whisper-large-v3 in huggingfac…"
type textarea "x"
type textarea "Nun wird das Verzeichnis models--Systran--faster-whisper-large-v3 in huggingfac…"
type textarea "x"
type textarea "Nun wird das Verzeichnis models--Systran--faster-whisper-large-v3 in huggingfac…"
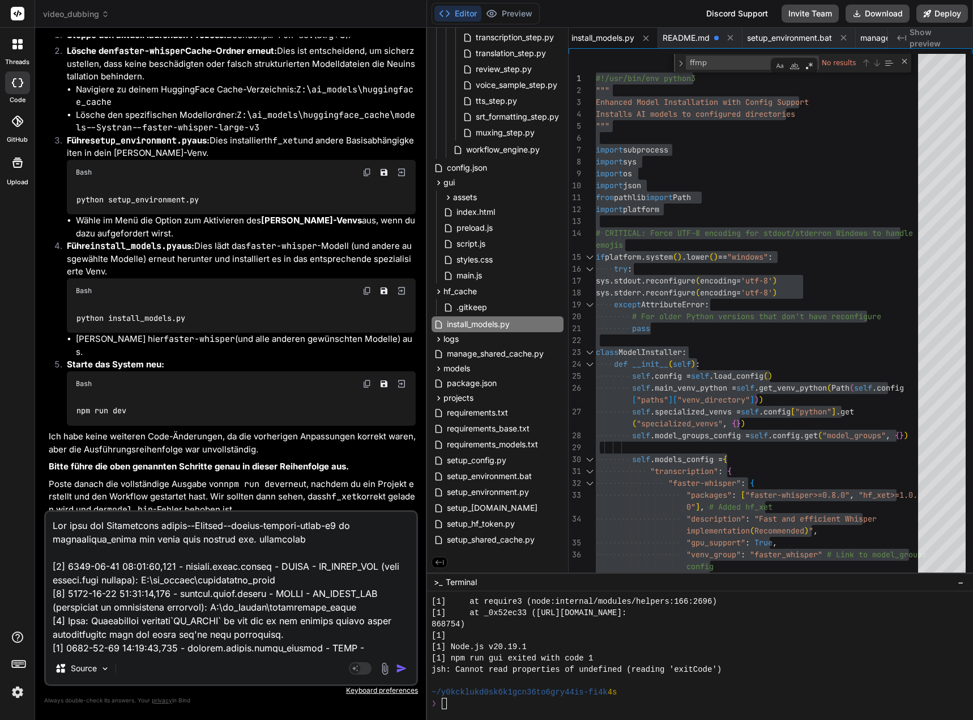
type textarea "x"
type textarea "Nun wird das Verzeichnis models--Systran--faster-whisper-large-v3 in huggingfac…"
type textarea "x"
type textarea "Nun wird das Verzeichnis models--Systran--faster-whisper-large-v3 in huggingfac…"
type textarea "x"
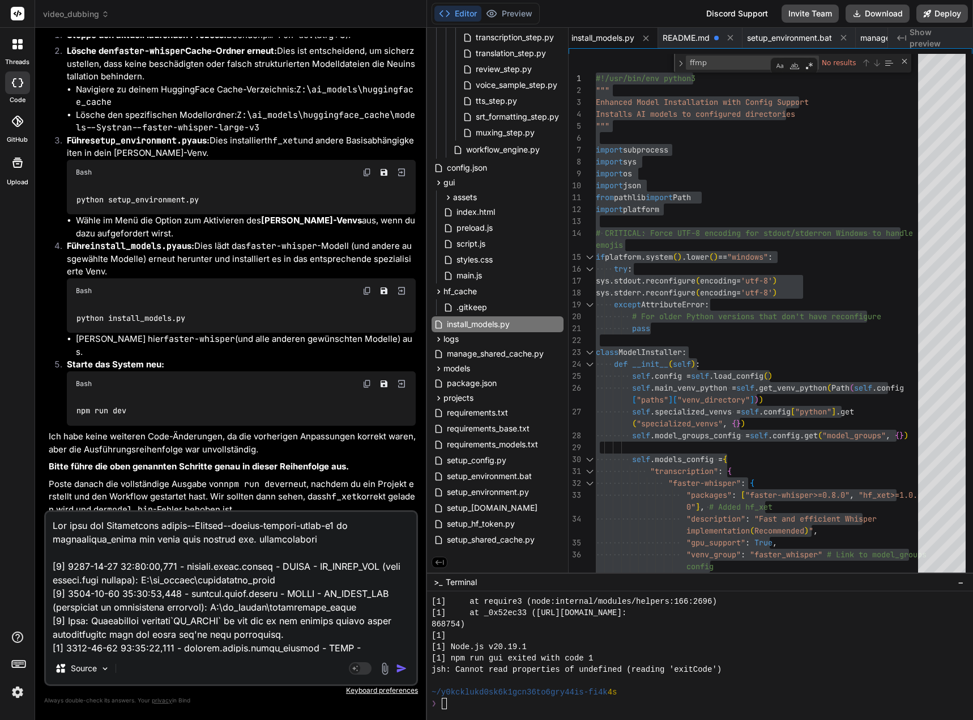
type textarea "Nun wird das Verzeichnis models--Systran--faster-whisper-large-v3 in huggingfac…"
type textarea "x"
type textarea "Nun wird das Verzeichnis models--Systran--faster-whisper-large-v3 in huggingfac…"
type textarea "x"
type textarea "Nun wird das Verzeichnis models--Systran--faster-whisper-large-v3 in huggingfac…"
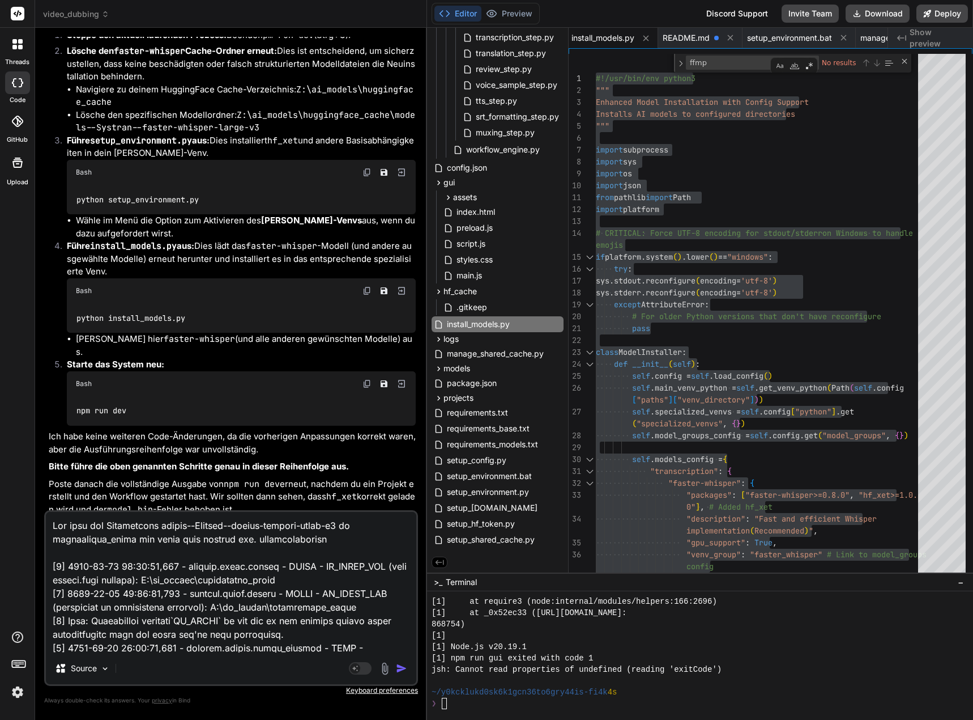
type textarea "x"
type textarea "Nun wird das Verzeichnis models--Systran--faster-whisper-large-v3 in huggingfac…"
type textarea "x"
type textarea "Nun wird das Verzeichnis models--Systran--faster-whisper-large-v3 in huggingfac…"
type textarea "x"
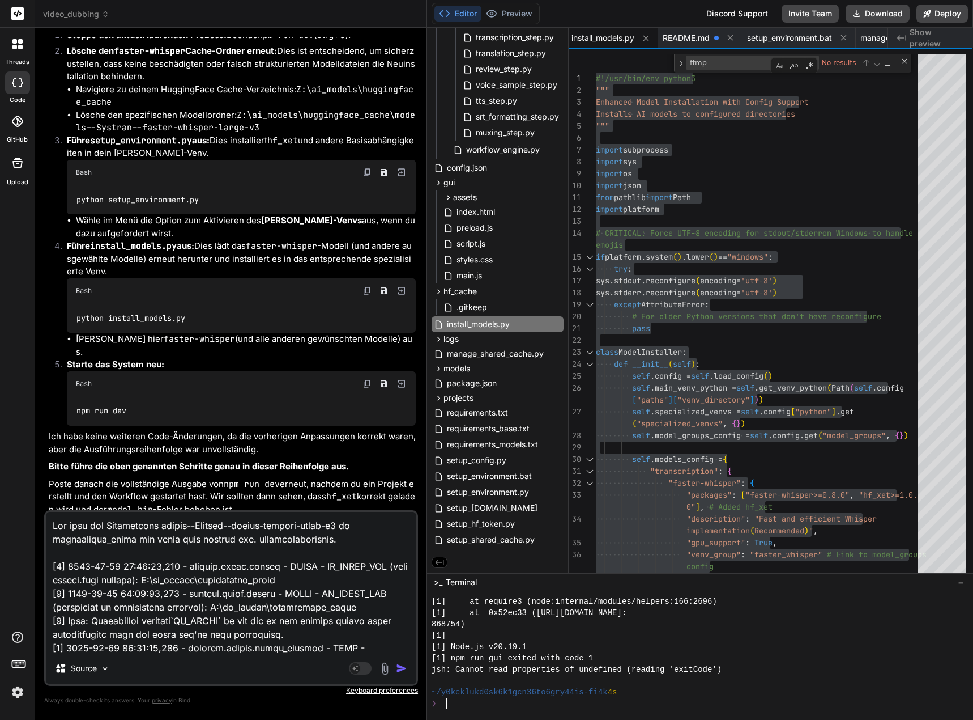
type textarea "Nun wird das Verzeichnis models--Systran--faster-whisper-large-v3 in huggingfac…"
type textarea "x"
type textarea "Nun wird das Verzeichnis models--Systran--faster-whisper-large-v3 in huggingfac…"
type textarea "x"
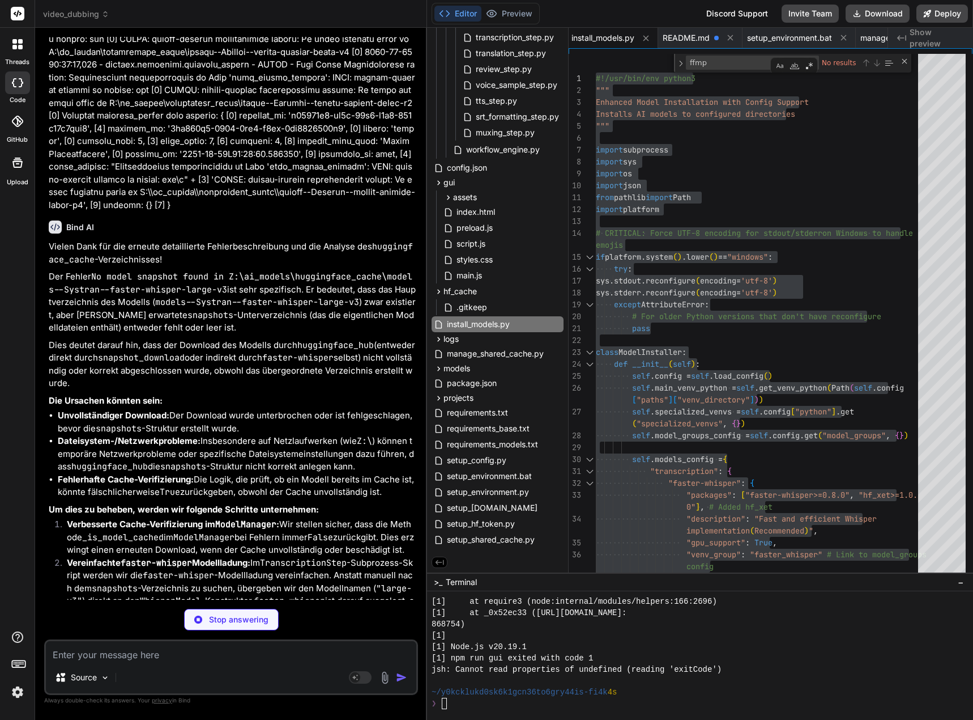
scroll to position [76075, 0]
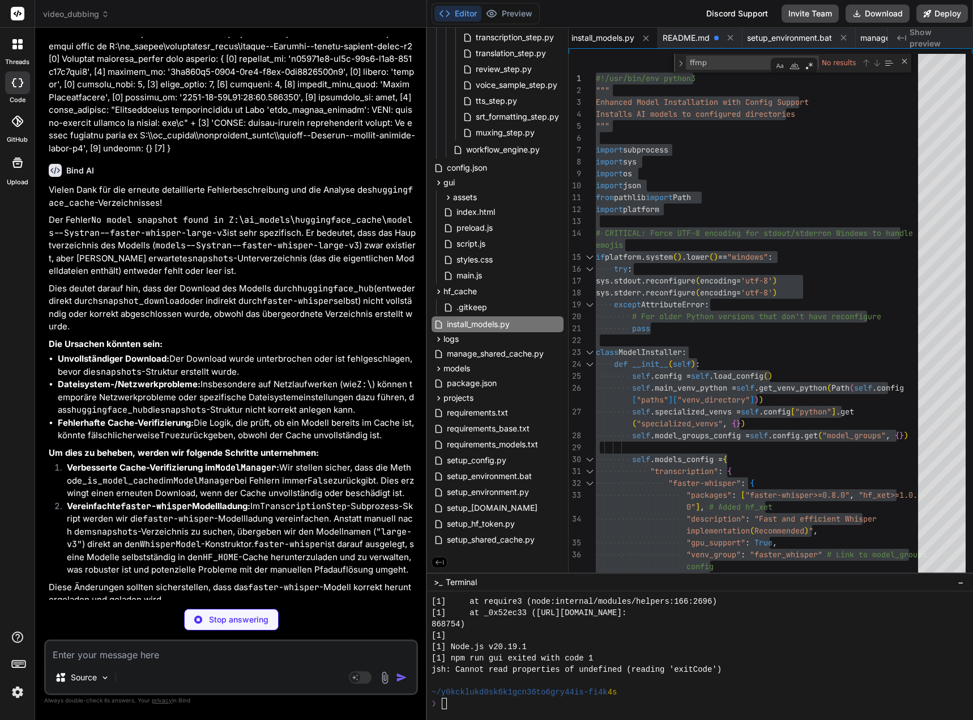
type textarea "x"
type textarea "'token_required_models': self.get_token_requirements(), 'shared_cache': self.sh…"
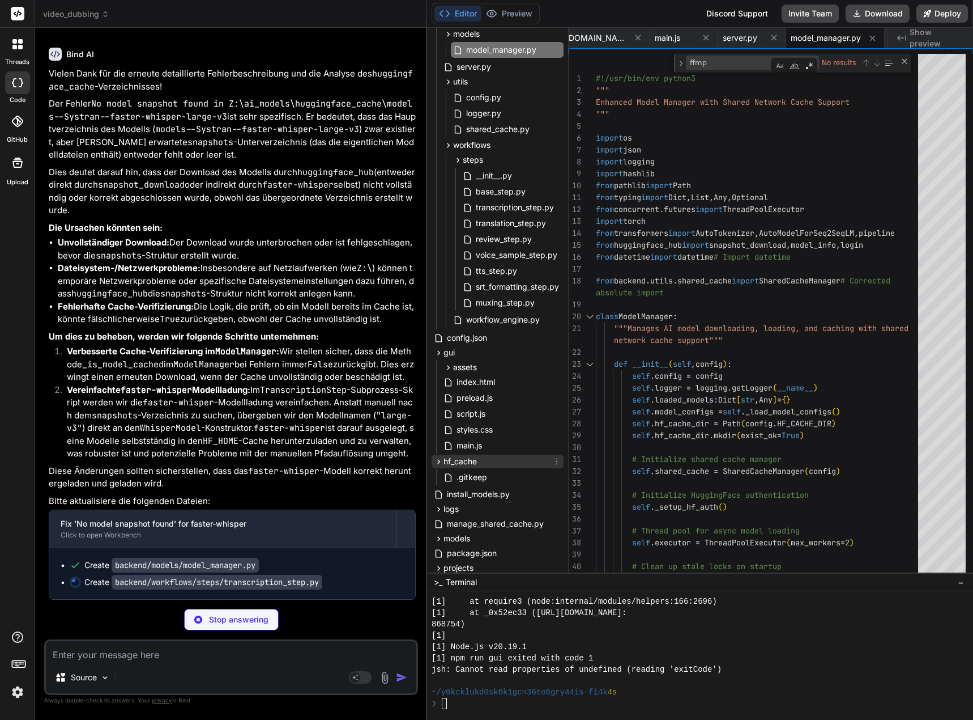
scroll to position [31, 0]
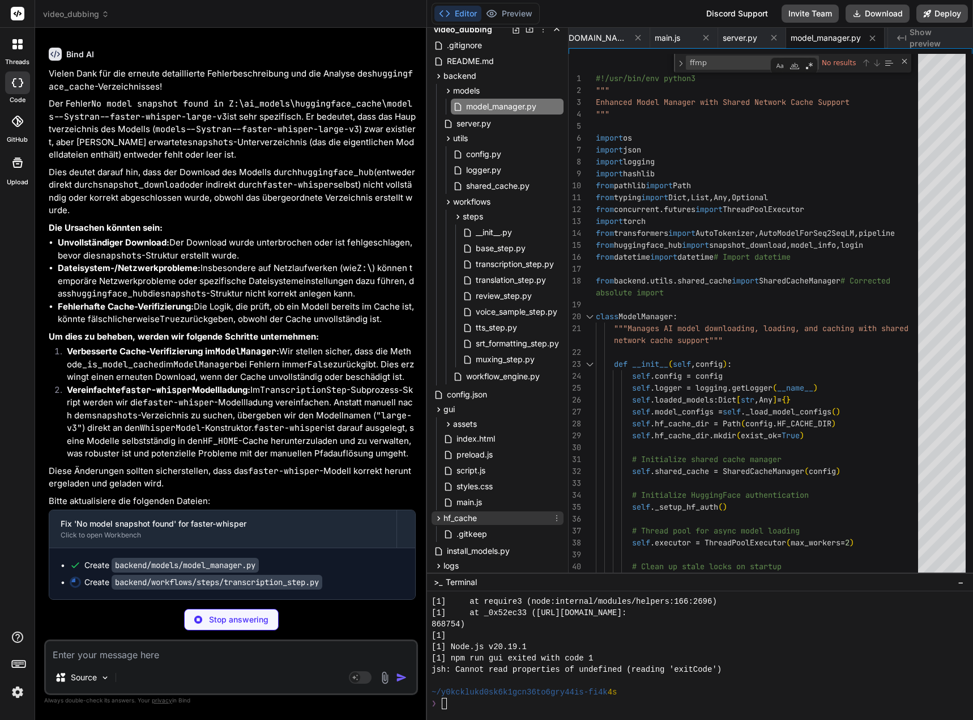
type textarea "x"
type textarea "'speakers': transcription_result.get('speakers', []), 'created_at': str(Path().…"
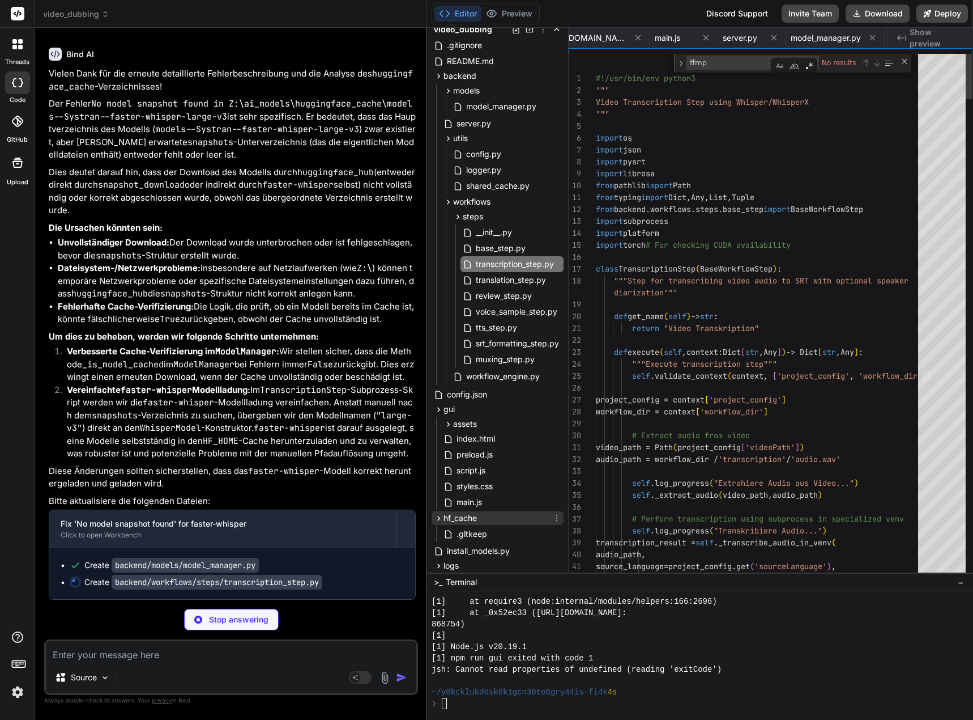
scroll to position [0, 1039]
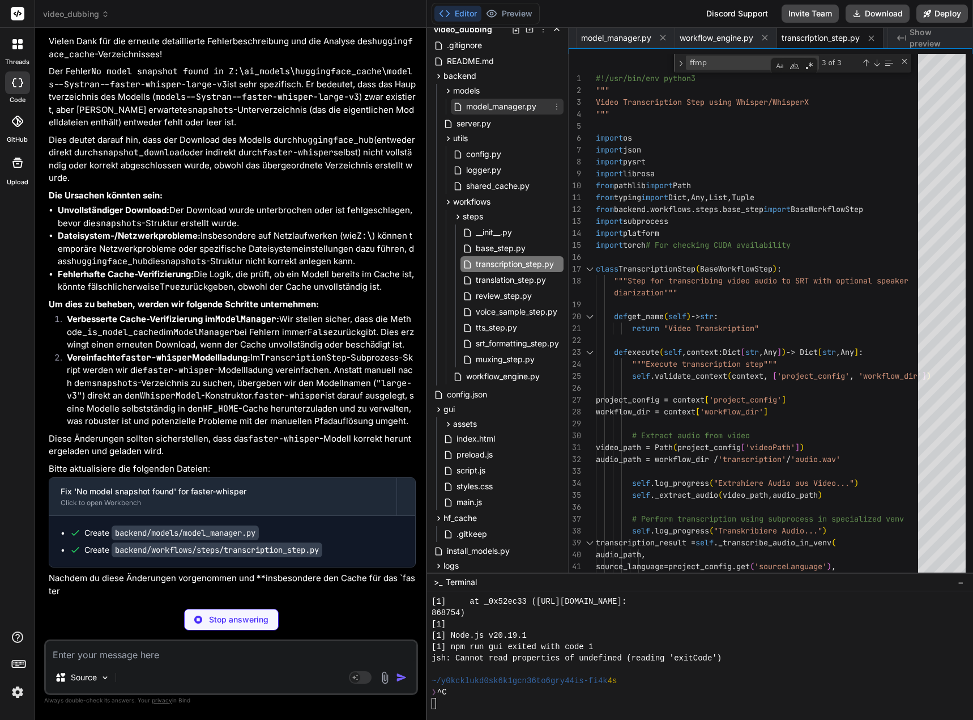
type textarea "x"
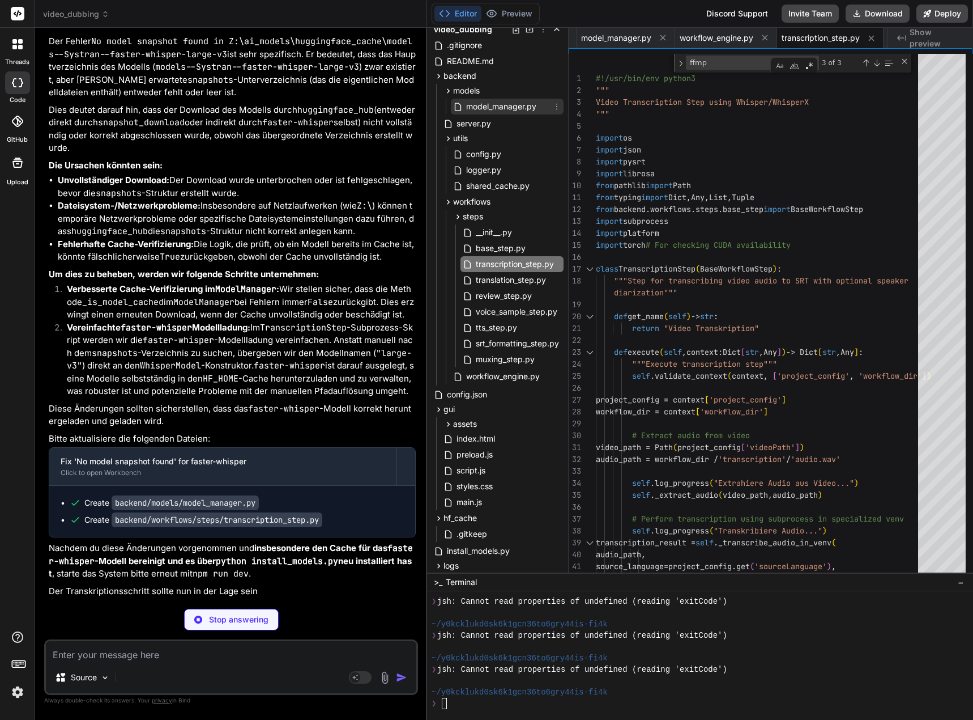
type textarea "'language_probability': transcription_result.get('language_probability'), 'tota…"
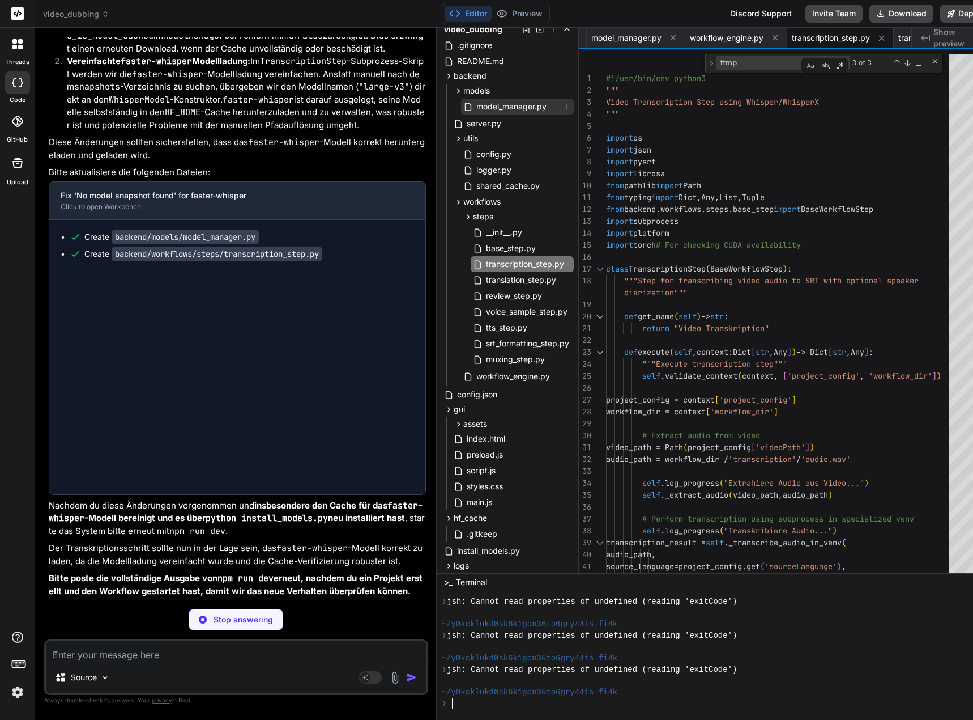
type textarea "x"
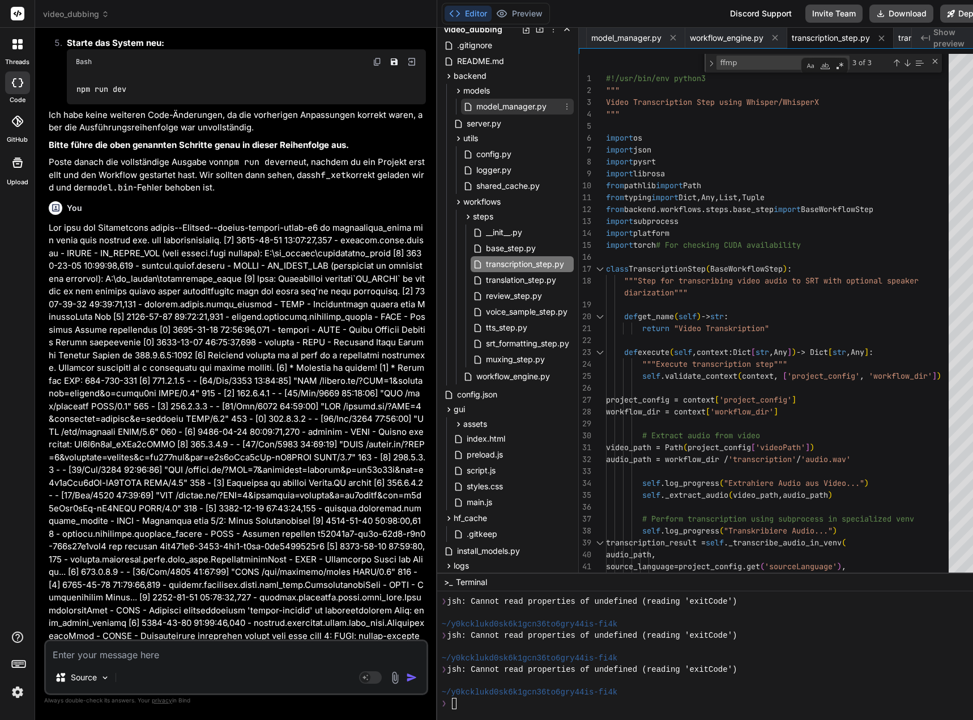
click at [510, 104] on span "model_manager.py" at bounding box center [511, 107] width 73 height 14
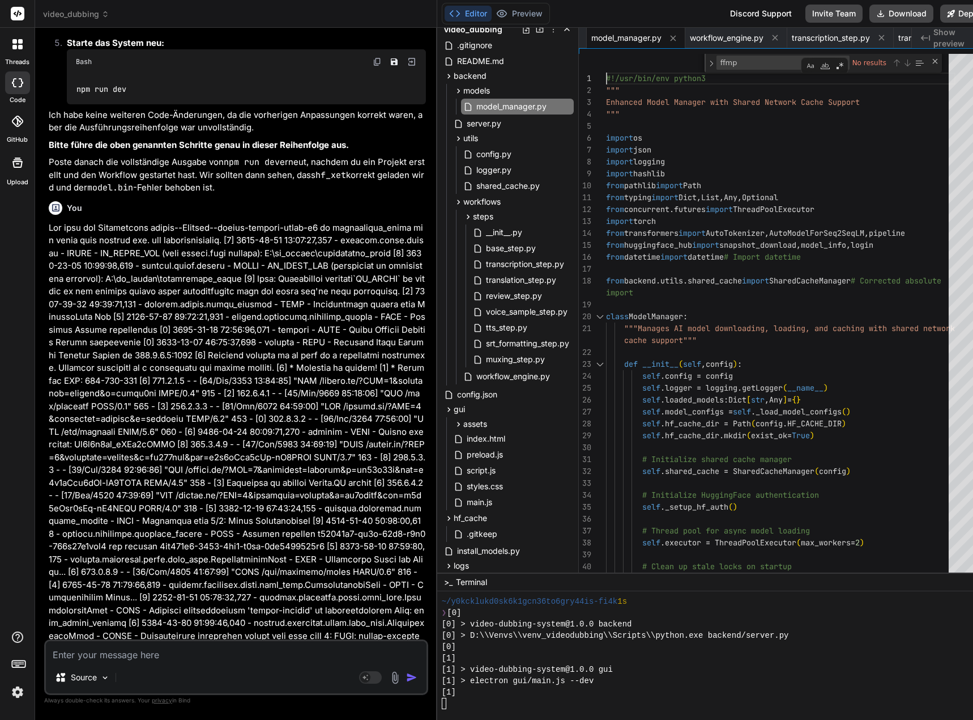
scroll to position [11, 0]
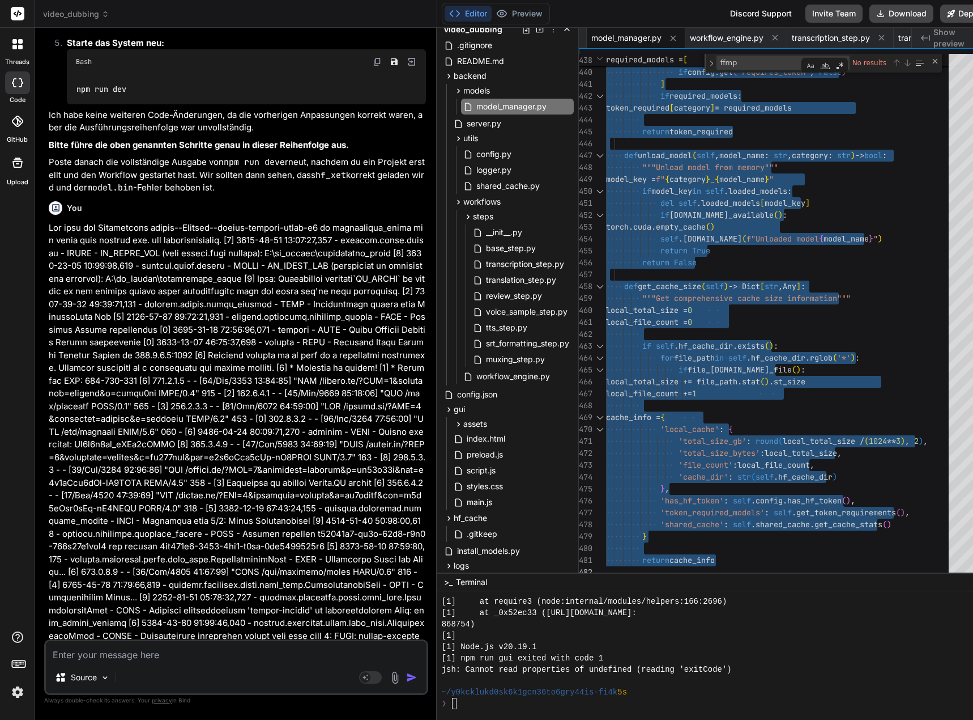
drag, startPoint x: 614, startPoint y: 75, endPoint x: 671, endPoint y: 608, distance: 536.2
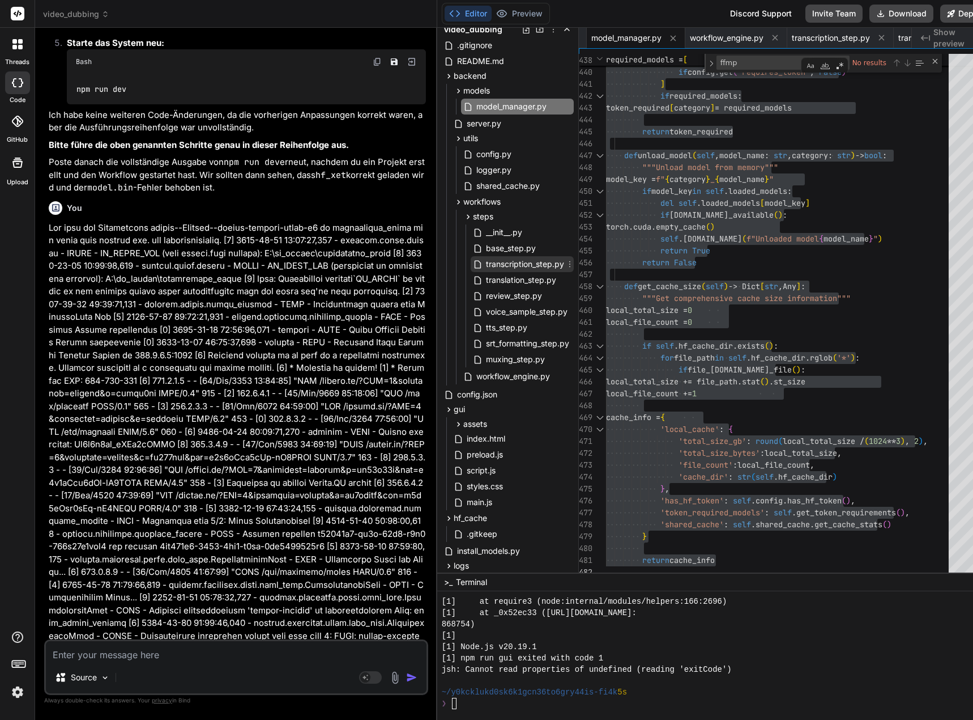
click at [541, 266] on span "transcription_step.py" at bounding box center [525, 264] width 80 height 14
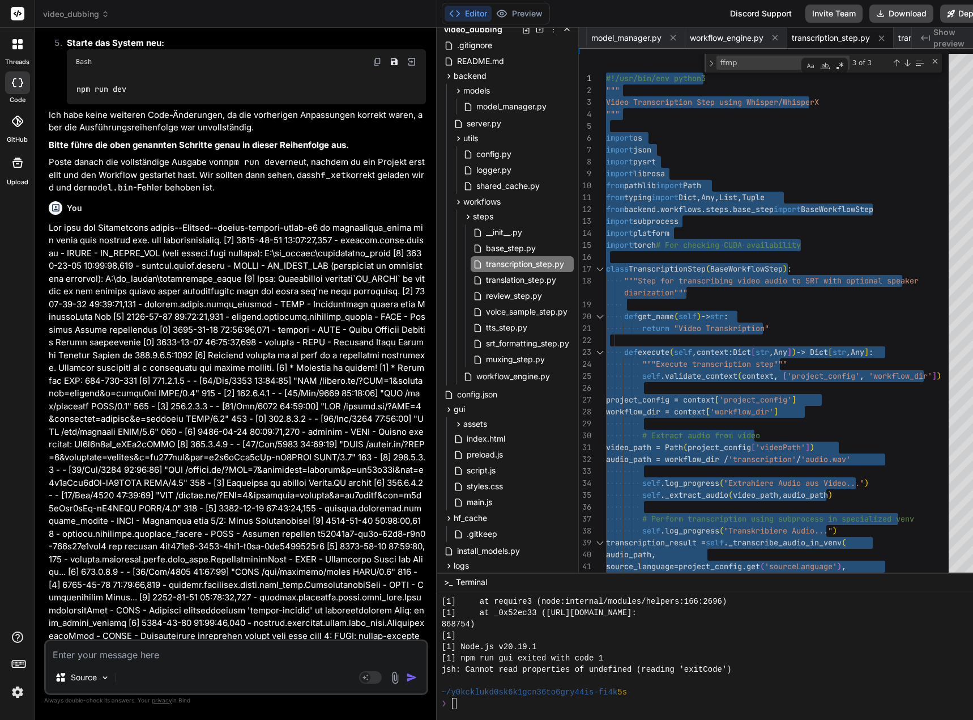
drag, startPoint x: 623, startPoint y: 568, endPoint x: 550, endPoint y: -62, distance: 633.7
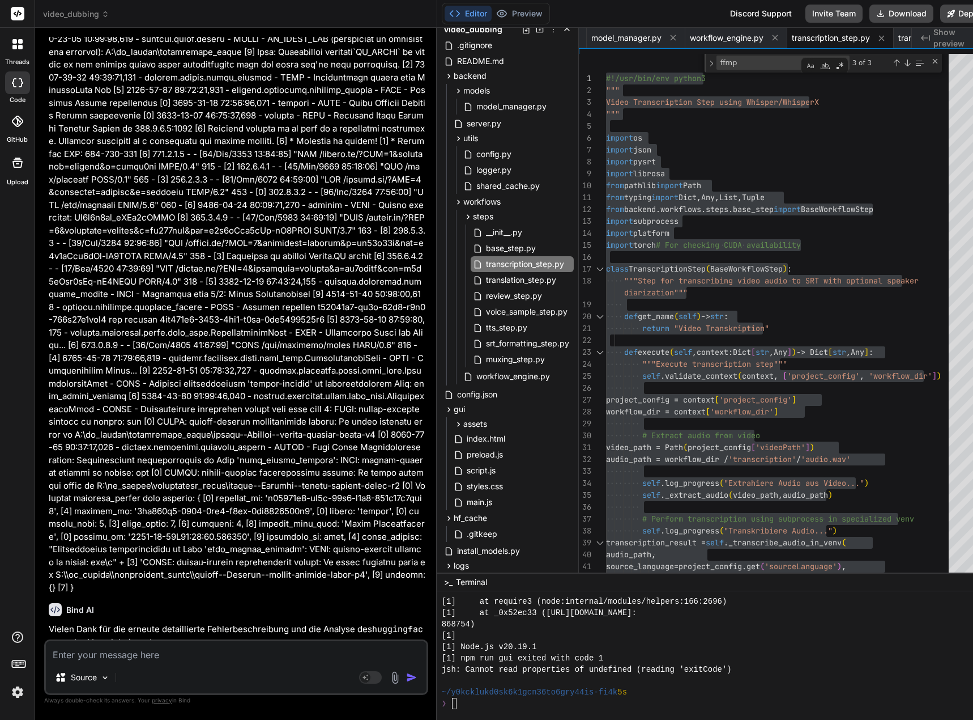
scroll to position [74516, 0]
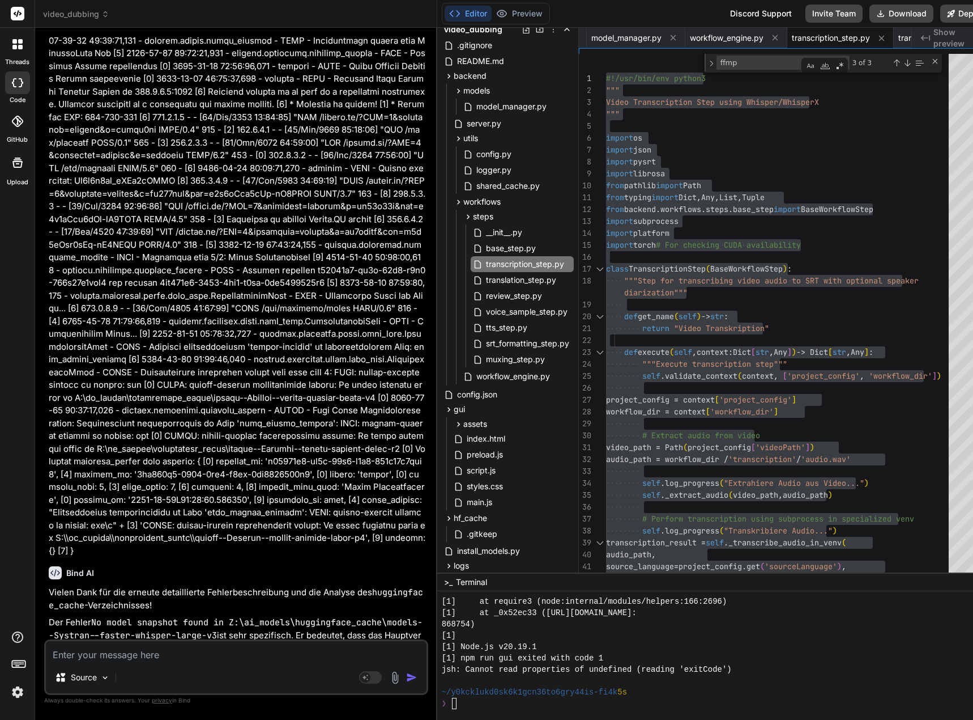
drag, startPoint x: 188, startPoint y: 450, endPoint x: 66, endPoint y: 448, distance: 121.3
copy pre "python setup_environment.py"
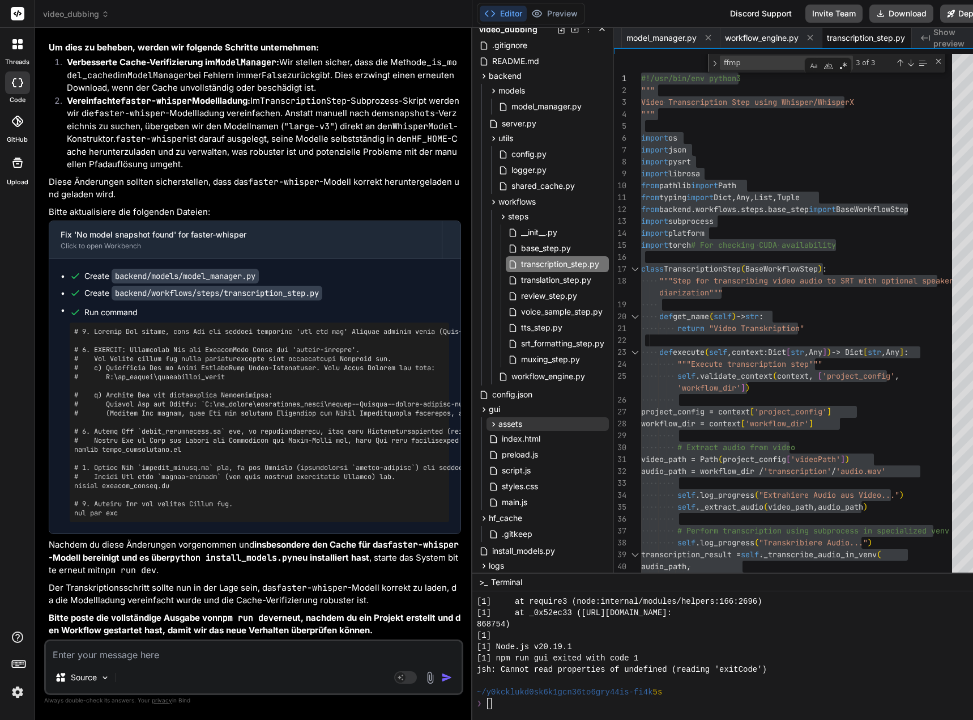
type textarea "#!/usr/bin/env python3 """ Video Transcription Step using Whisper/WhisperX """ …"
type textarea "x"
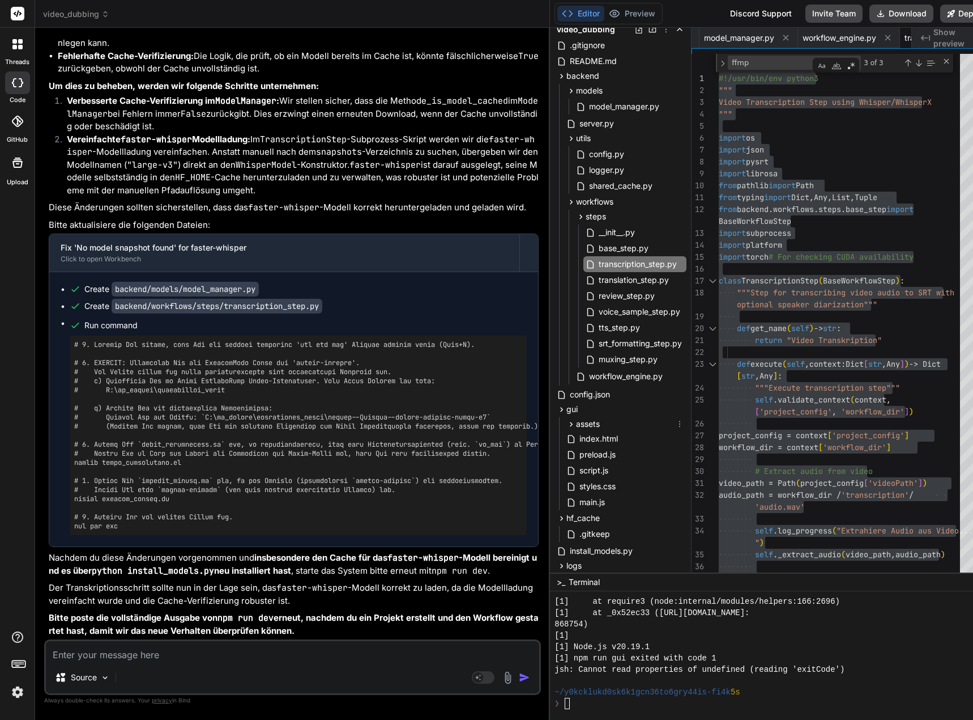
type textarea "#!/usr/bin/env python3 """ Video Transcription Step using Whisper/WhisperX """ …"
type textarea "x"
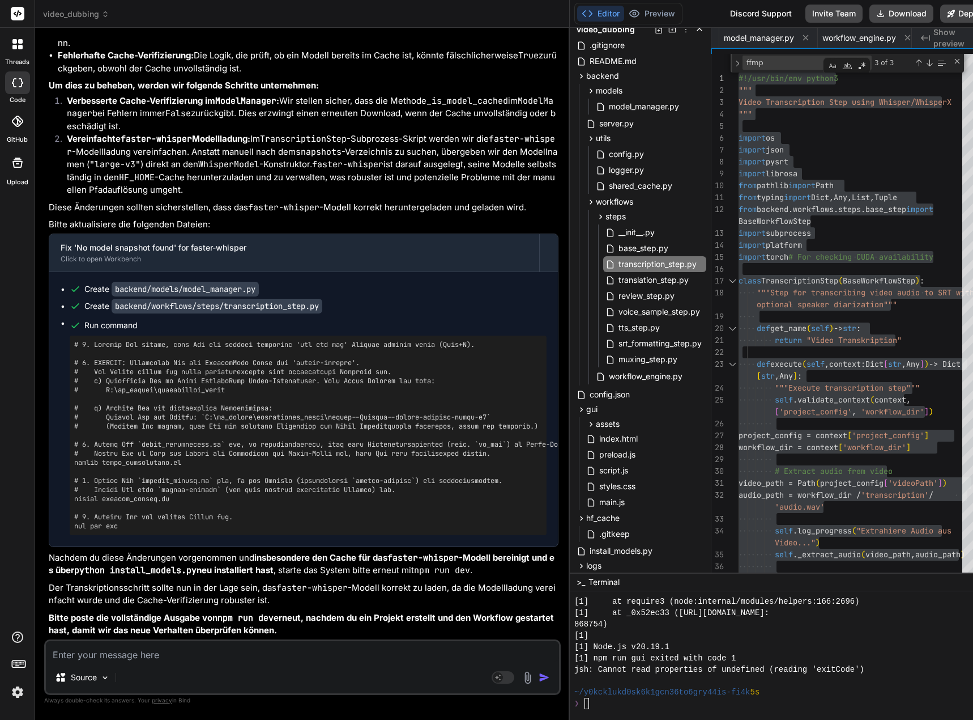
type textarea "#!/usr/bin/env python3 """ Video Transcription Step using Whisper/WhisperX """ …"
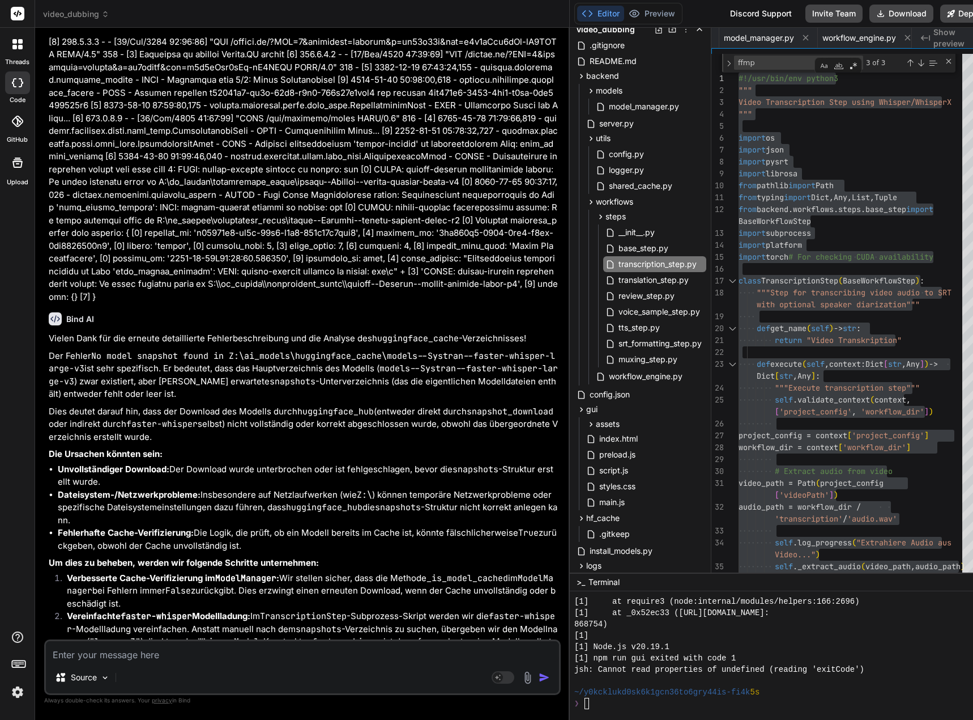
type textarea "x"
type textarea "#!/usr/bin/env python3 """ Video Transcription Step using Whisper/WhisperX """ …"
type textarea "x"
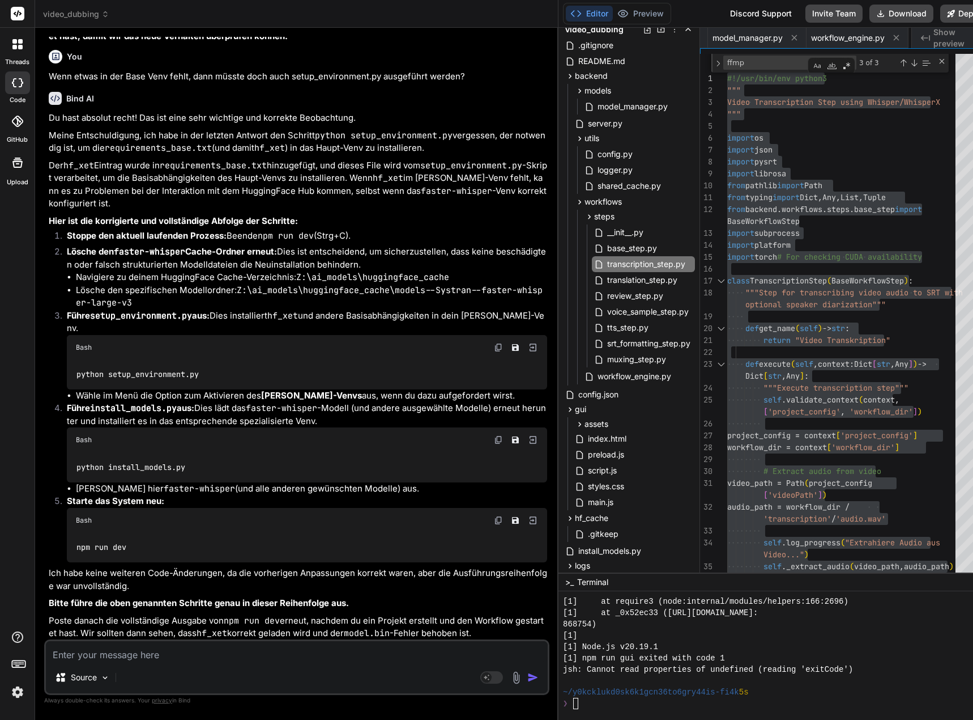
type textarea "#!/usr/bin/env python3 """ Video Transcription Step using Whisper/WhisperX """ …"
type textarea "x"
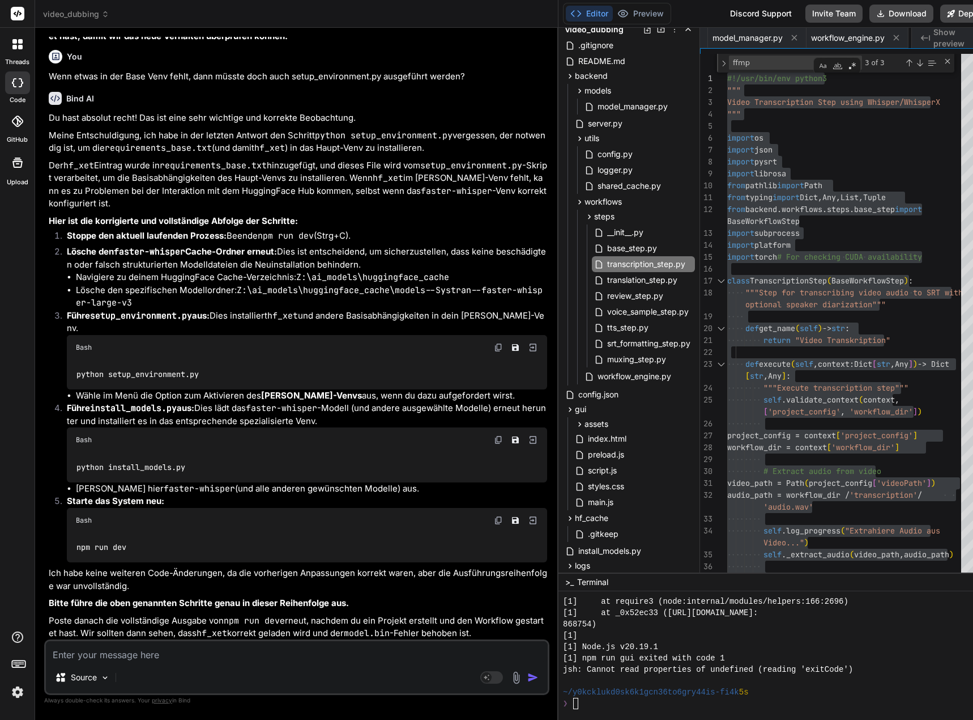
type textarea "#!/usr/bin/env python3 """ Video Transcription Step using Whisper/WhisperX """ …"
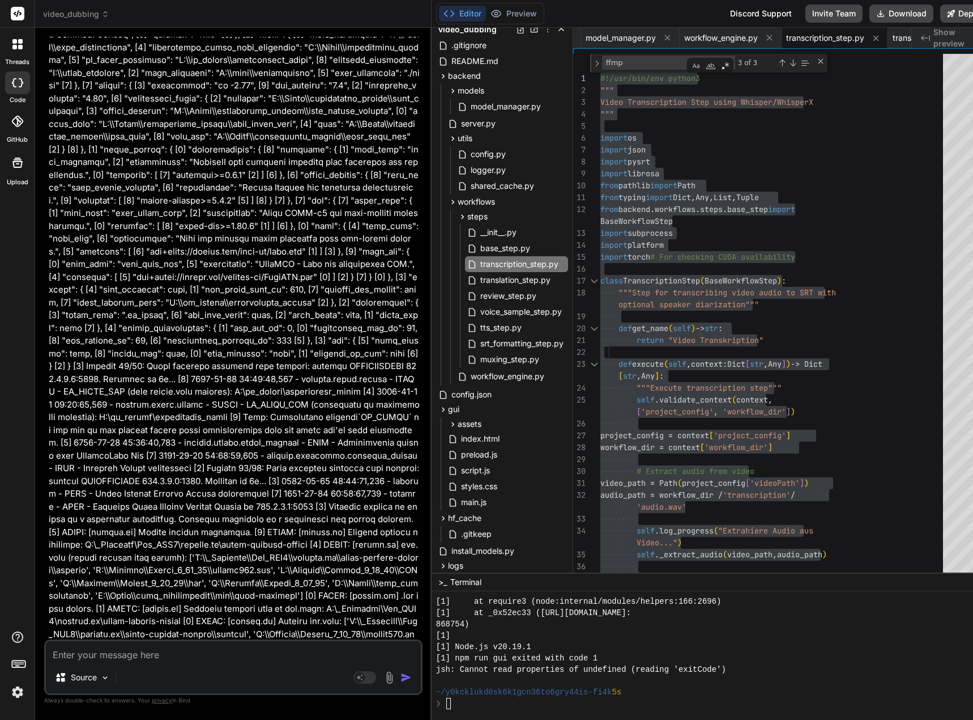
scroll to position [75243, 0]
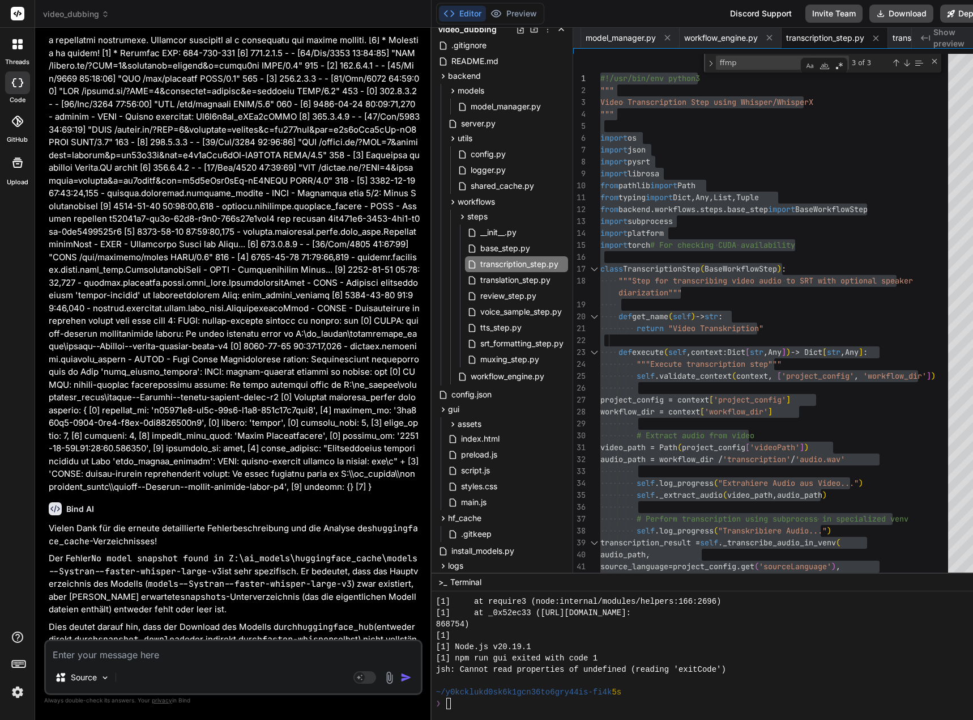
drag, startPoint x: 442, startPoint y: 436, endPoint x: 400, endPoint y: 435, distance: 42.5
click at [401, 436] on div "Bind AI Web Search Created with Pixso. Code Generator You Nun ja, dann stimmt d…" at bounding box center [233, 374] width 397 height 692
drag, startPoint x: 182, startPoint y: 486, endPoint x: 70, endPoint y: 484, distance: 112.2
copy pre "python install_models.py"
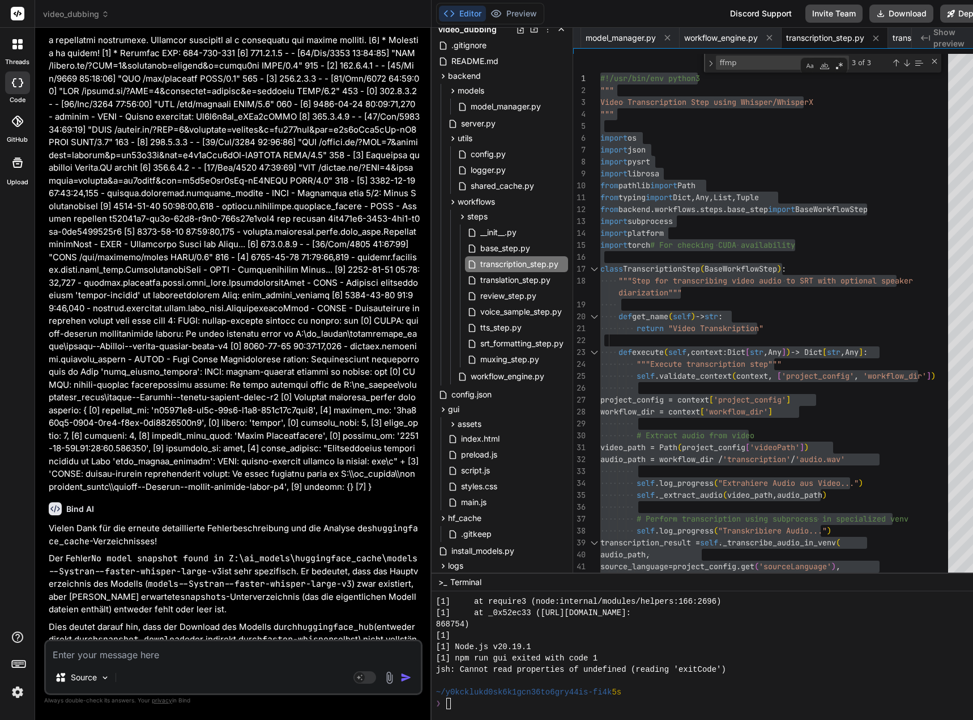
drag, startPoint x: 126, startPoint y: 514, endPoint x: 70, endPoint y: 505, distance: 57.3
copy pre "npm run dev"
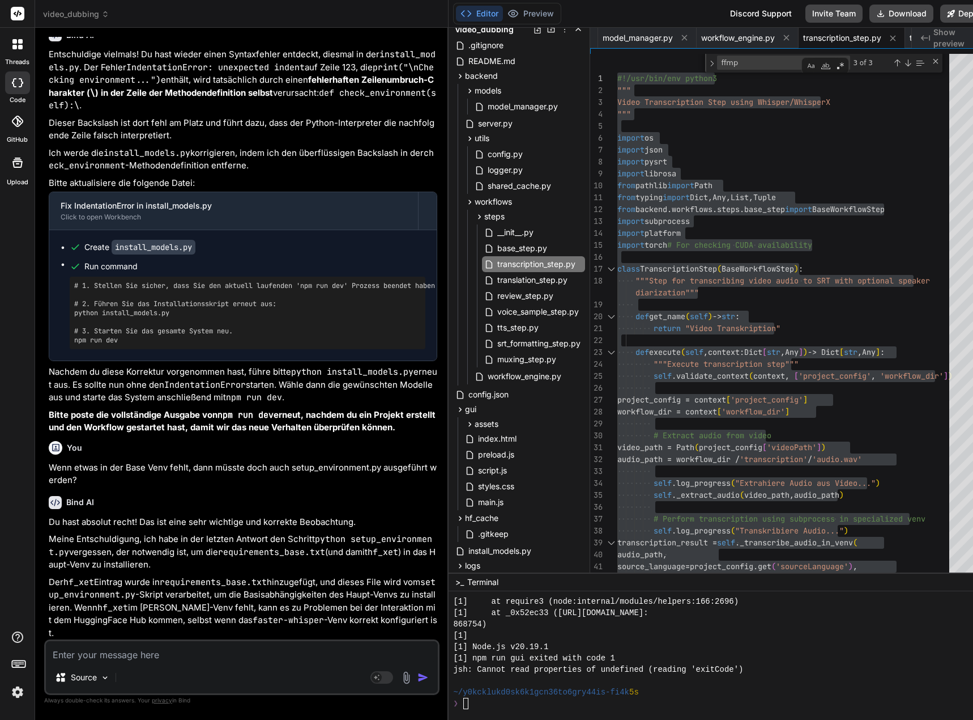
scroll to position [73006, 0]
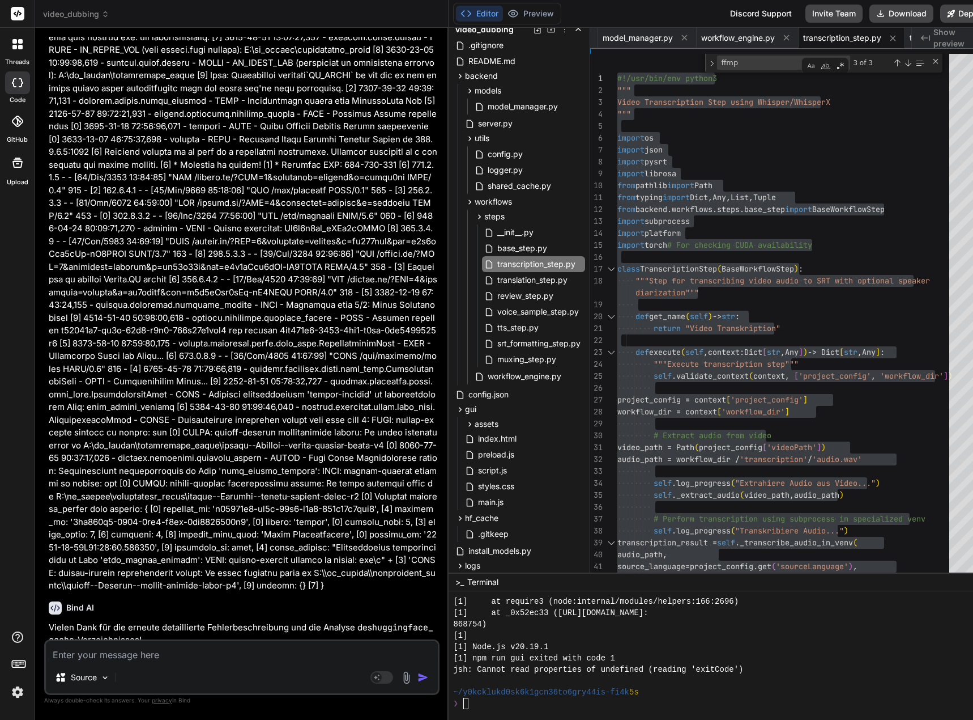
drag, startPoint x: 437, startPoint y: 384, endPoint x: 419, endPoint y: 382, distance: 18.8
click at [419, 382] on div "Bind AI Web Search Created with Pixso. Code Generator You Nun ja, dann stimmt d…" at bounding box center [242, 374] width 414 height 692
